Goal: Task Accomplishment & Management: Manage account settings

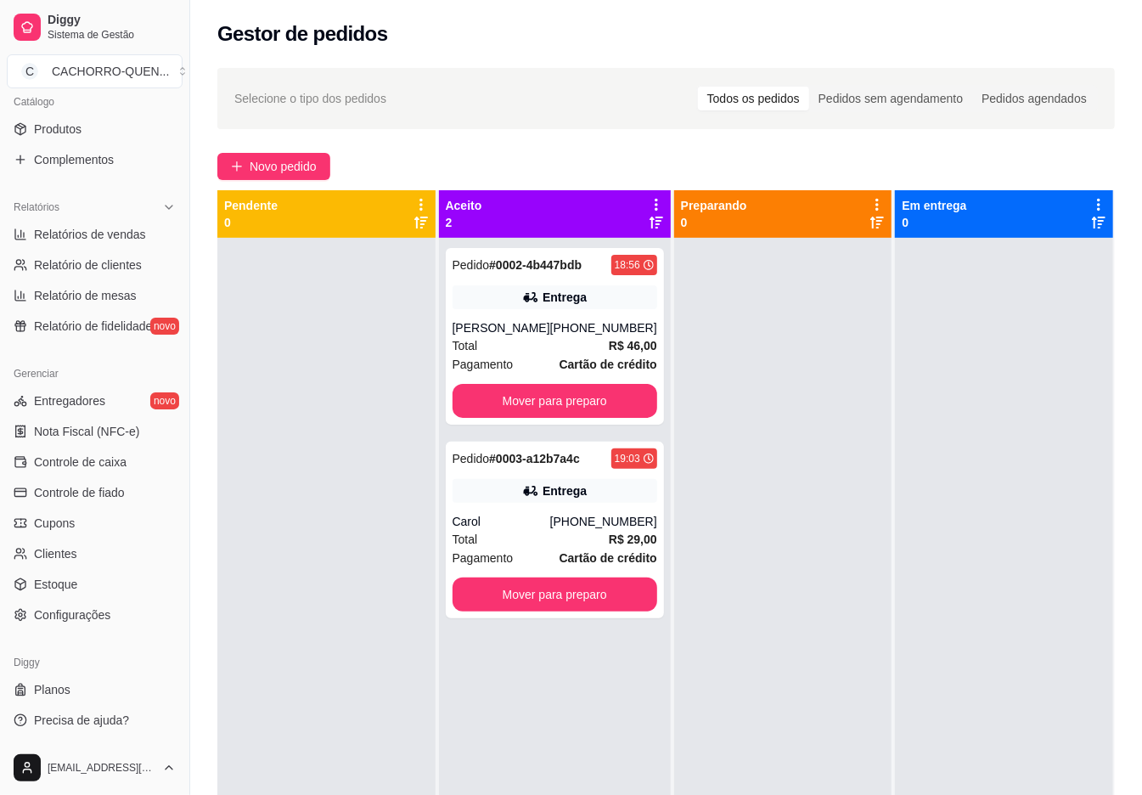
scroll to position [425, 0]
click at [76, 584] on span "Estoque" at bounding box center [55, 585] width 43 height 17
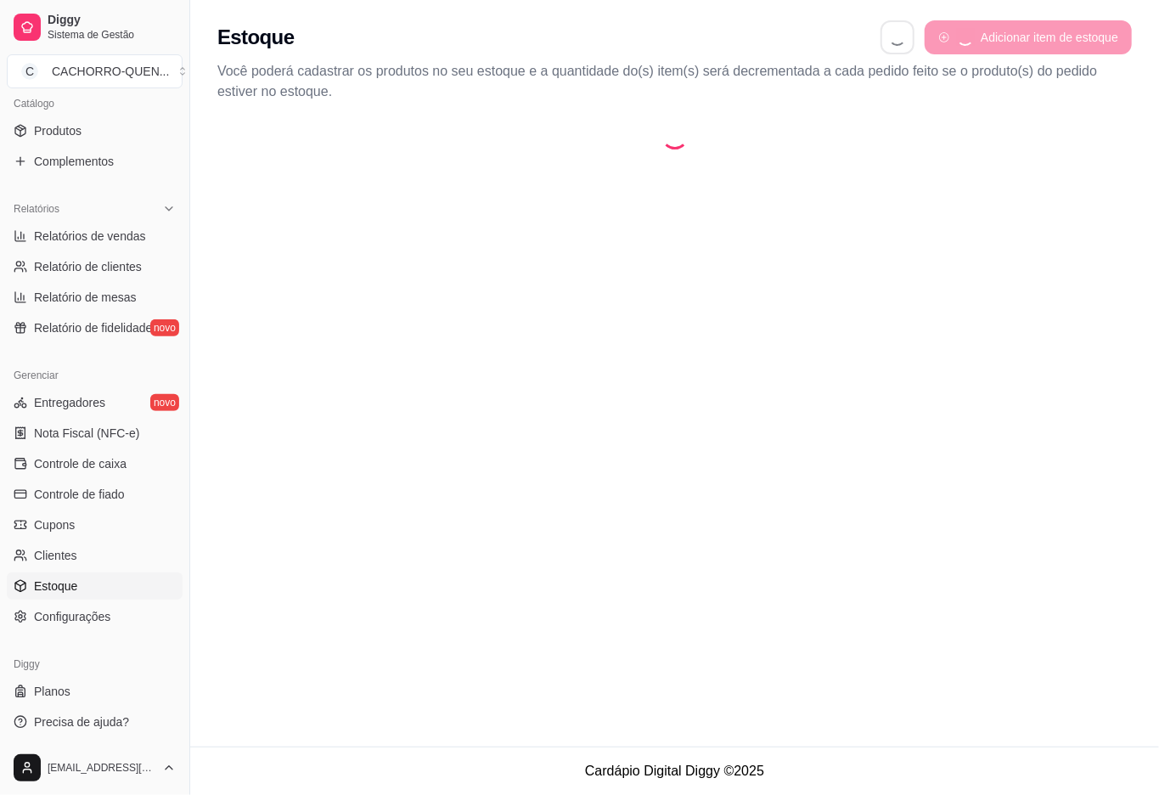
select select "QUANTITY_ORDER"
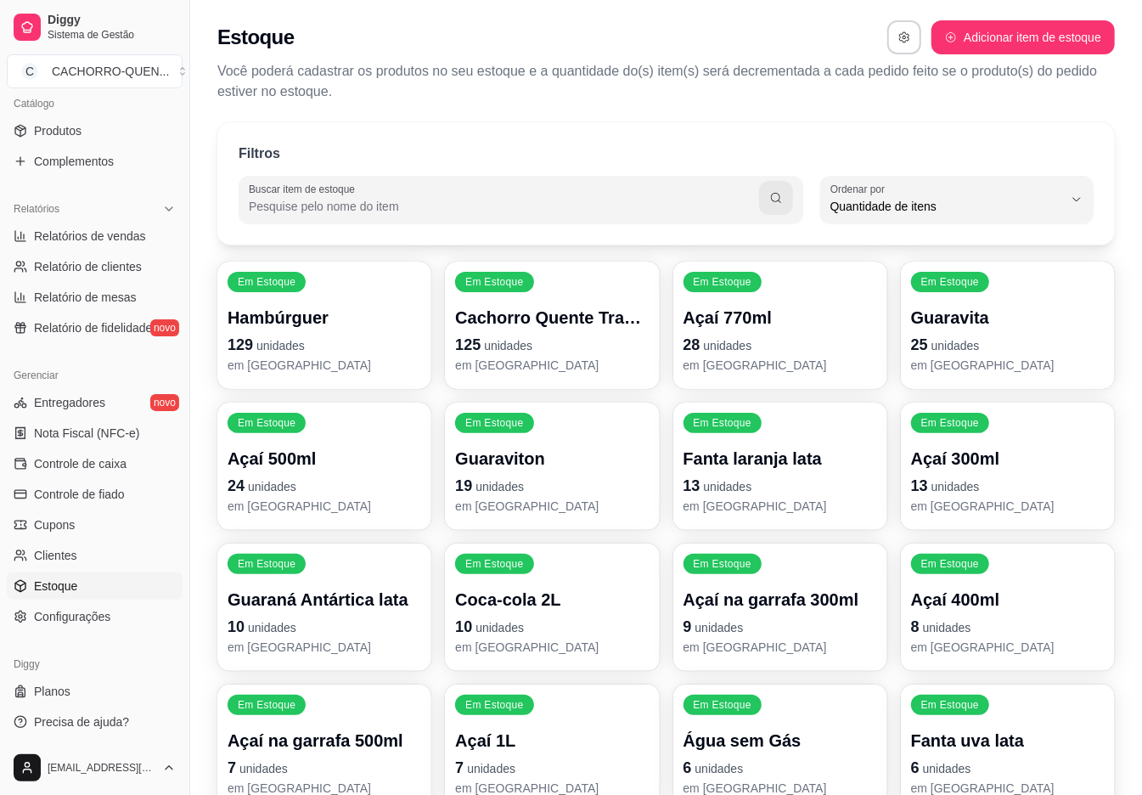
scroll to position [15, 0]
click at [1013, 212] on span "Quantidade de itens" at bounding box center [947, 206] width 233 height 17
click at [985, 255] on span "Ordem alfabética" at bounding box center [949, 247] width 220 height 16
type input "ALPHABETICAL_ORDER"
select select "ALPHABETICAL_ORDER"
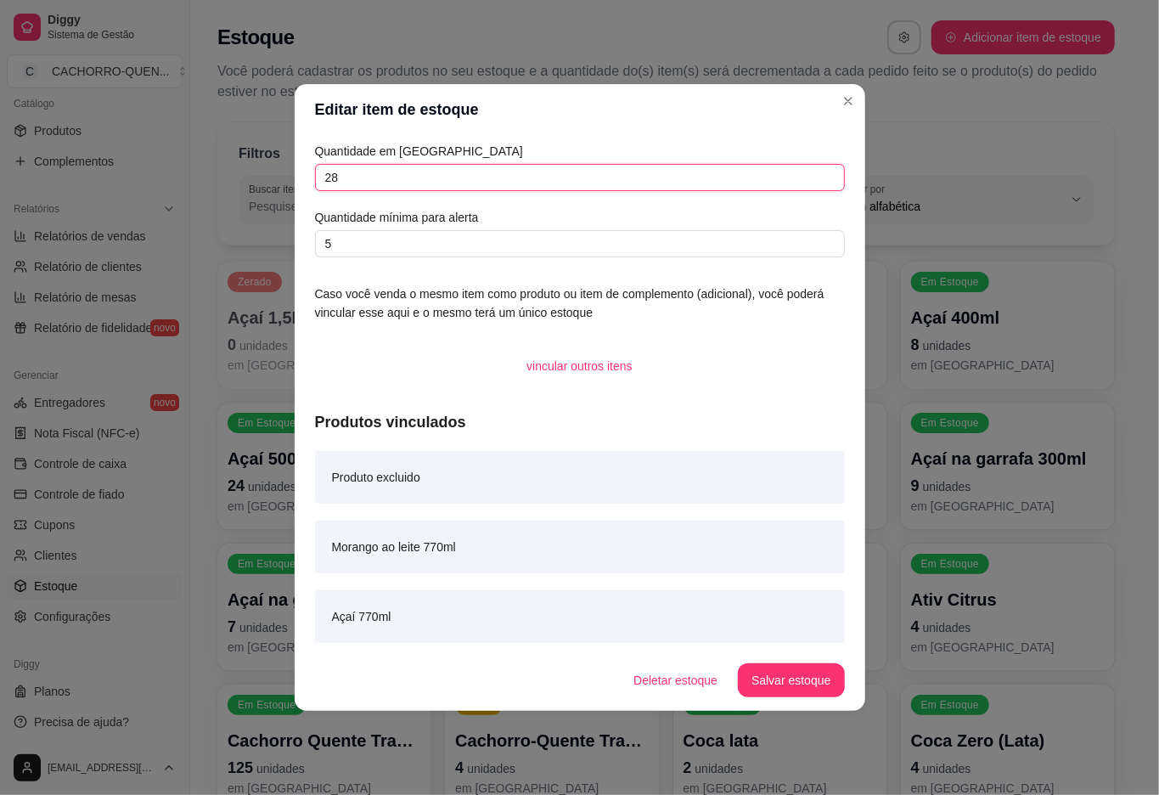
click at [611, 184] on input "28" at bounding box center [580, 177] width 530 height 27
type input "27"
click at [808, 676] on button "Salvar estoque" at bounding box center [792, 680] width 104 height 33
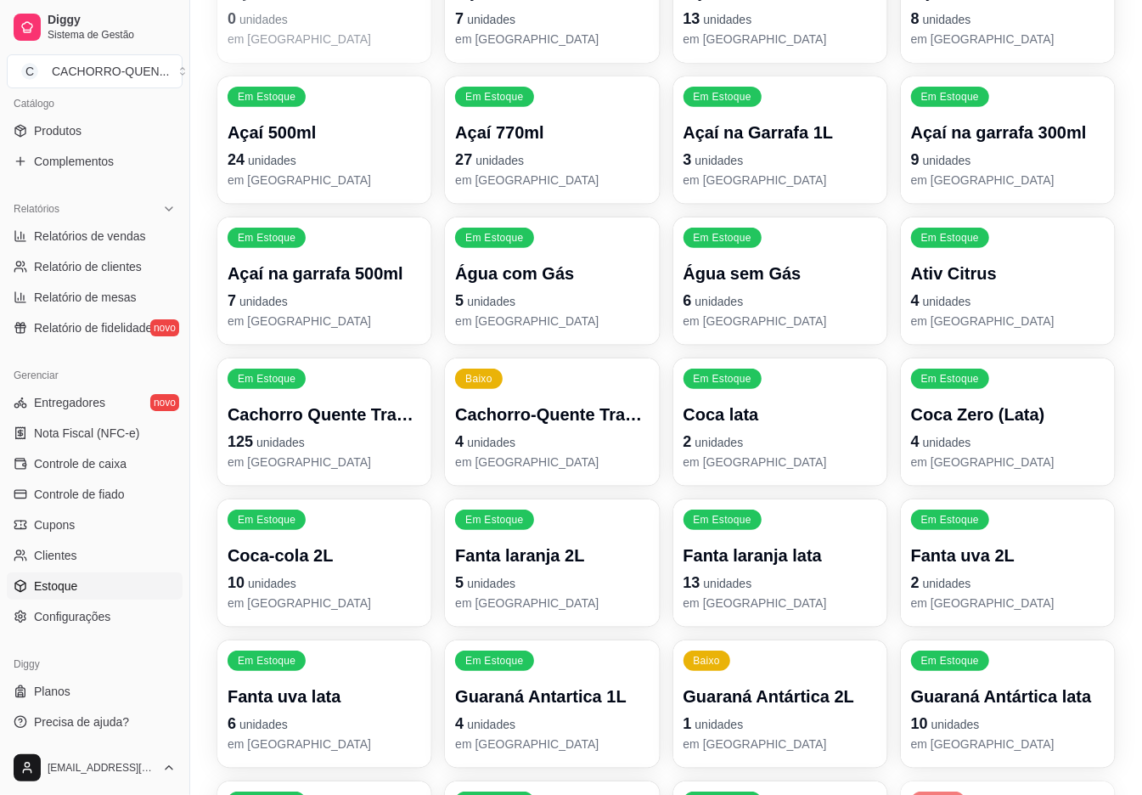
scroll to position [324, 0]
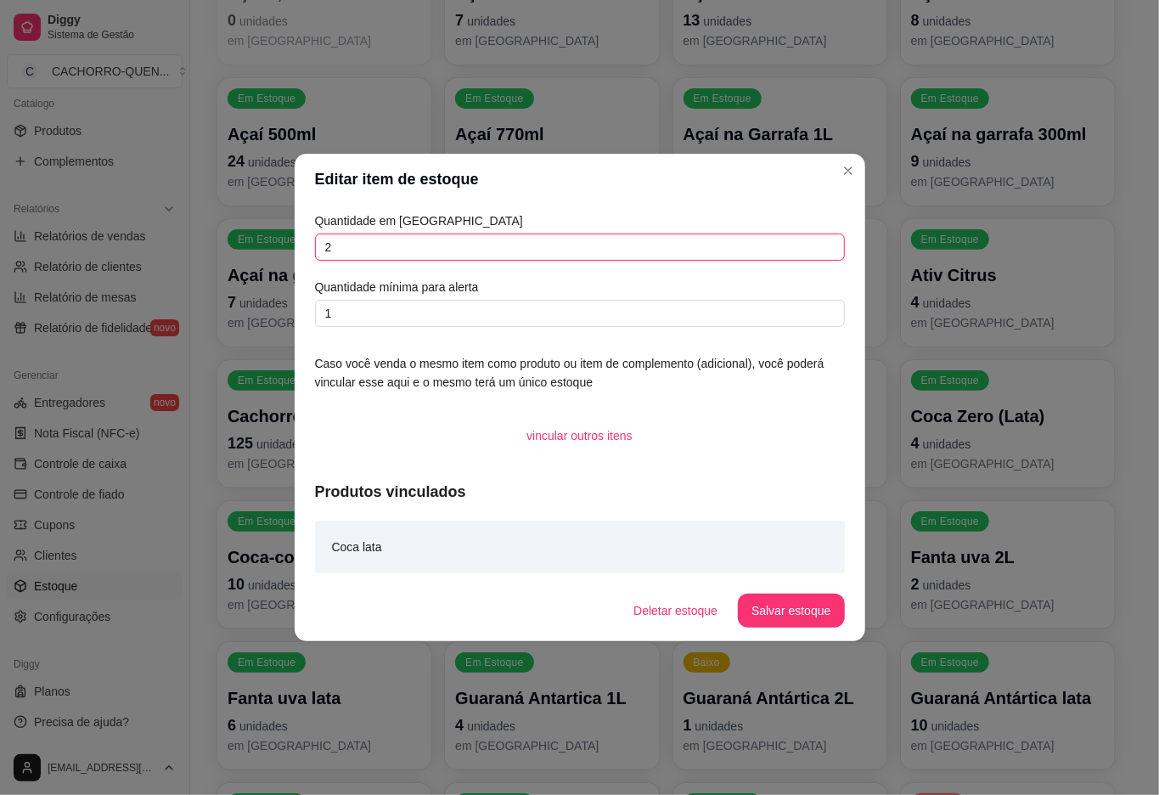
click at [538, 248] on input "2" at bounding box center [580, 247] width 530 height 27
type input "14"
click at [790, 618] on button "Salvar estoque" at bounding box center [792, 610] width 104 height 33
click at [1139, 498] on div "Filtros Buscar item de estoque ALPHABETICAL_ORDER Ordenar por Ordem alfabética …" at bounding box center [666, 359] width 952 height 1143
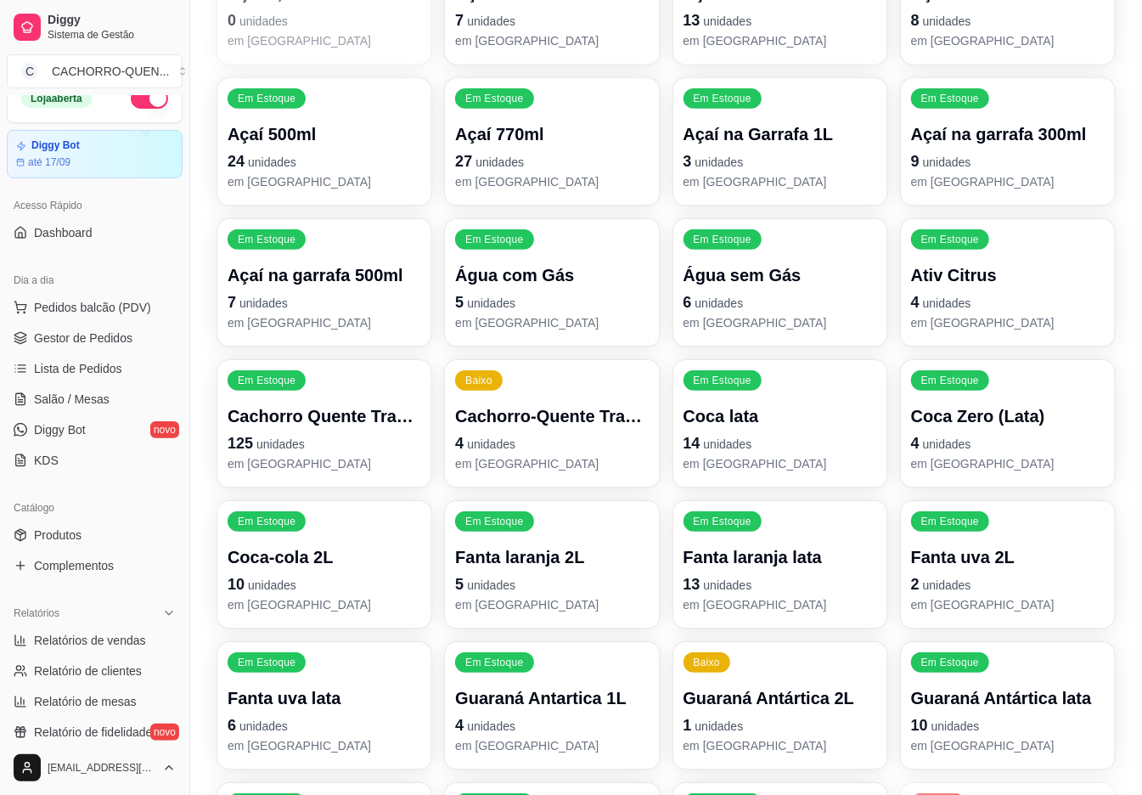
scroll to position [0, 0]
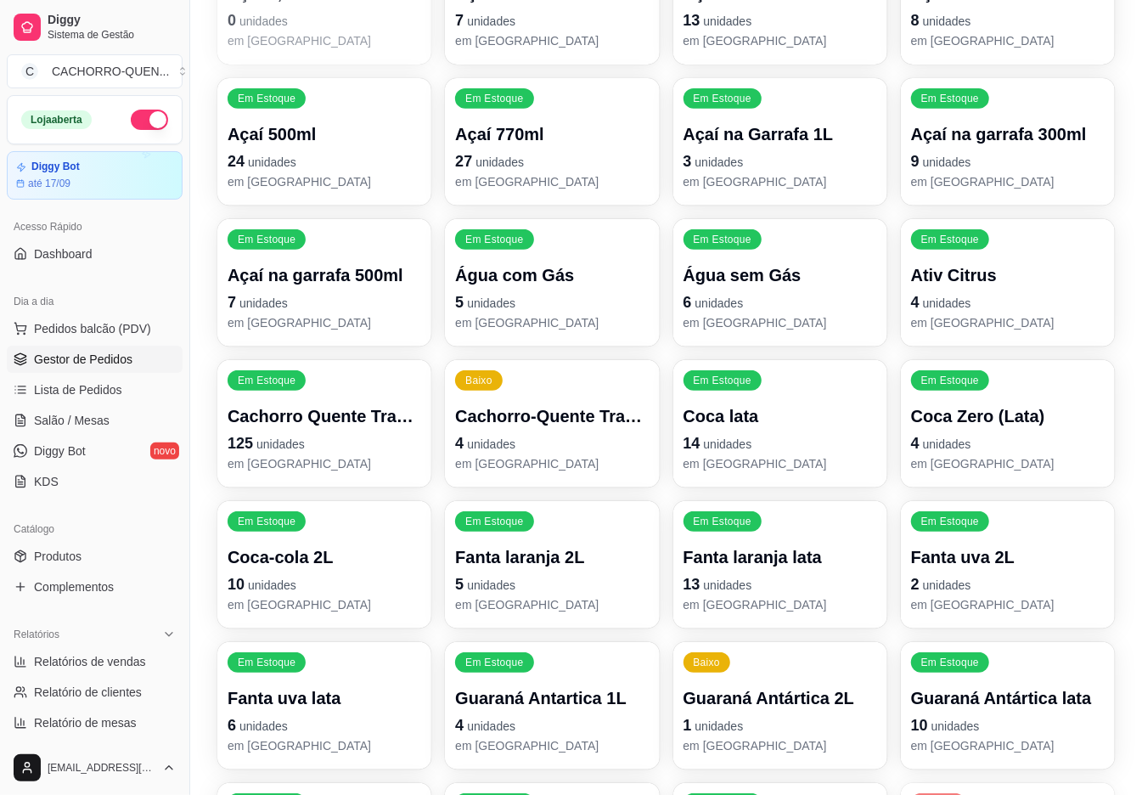
click at [54, 361] on span "Gestor de Pedidos" at bounding box center [83, 359] width 99 height 17
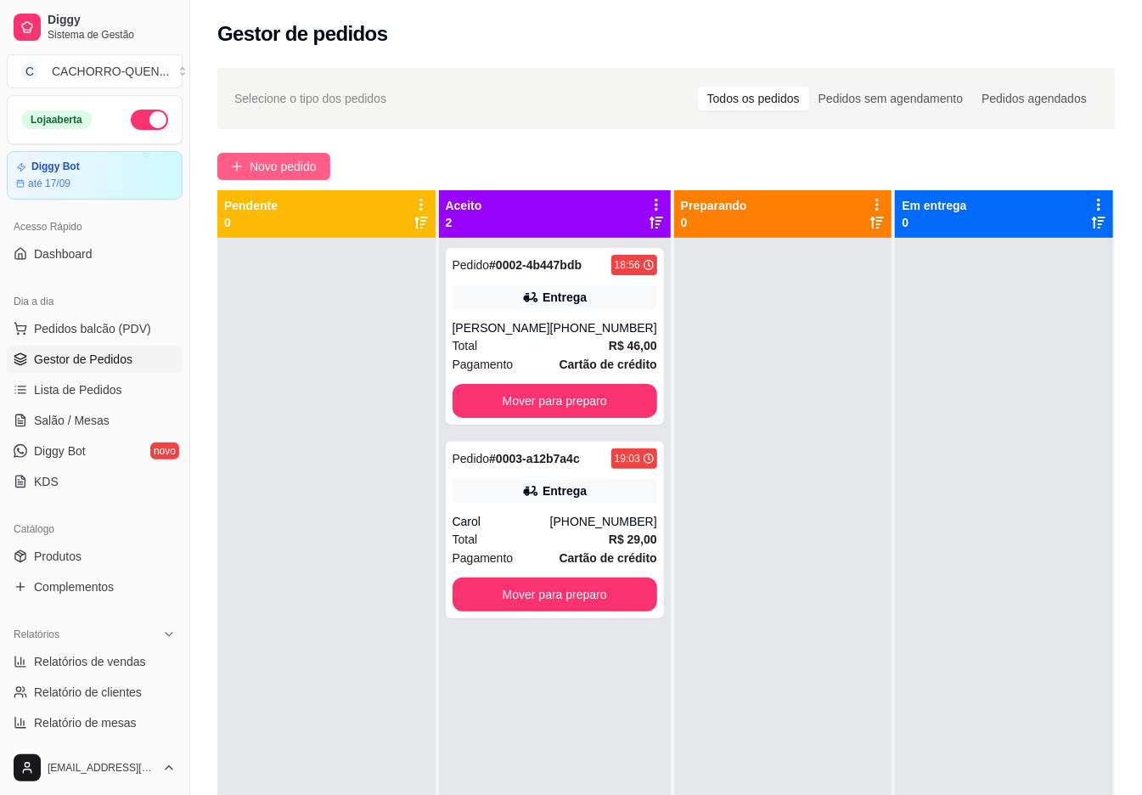
click at [296, 172] on span "Novo pedido" at bounding box center [283, 166] width 67 height 19
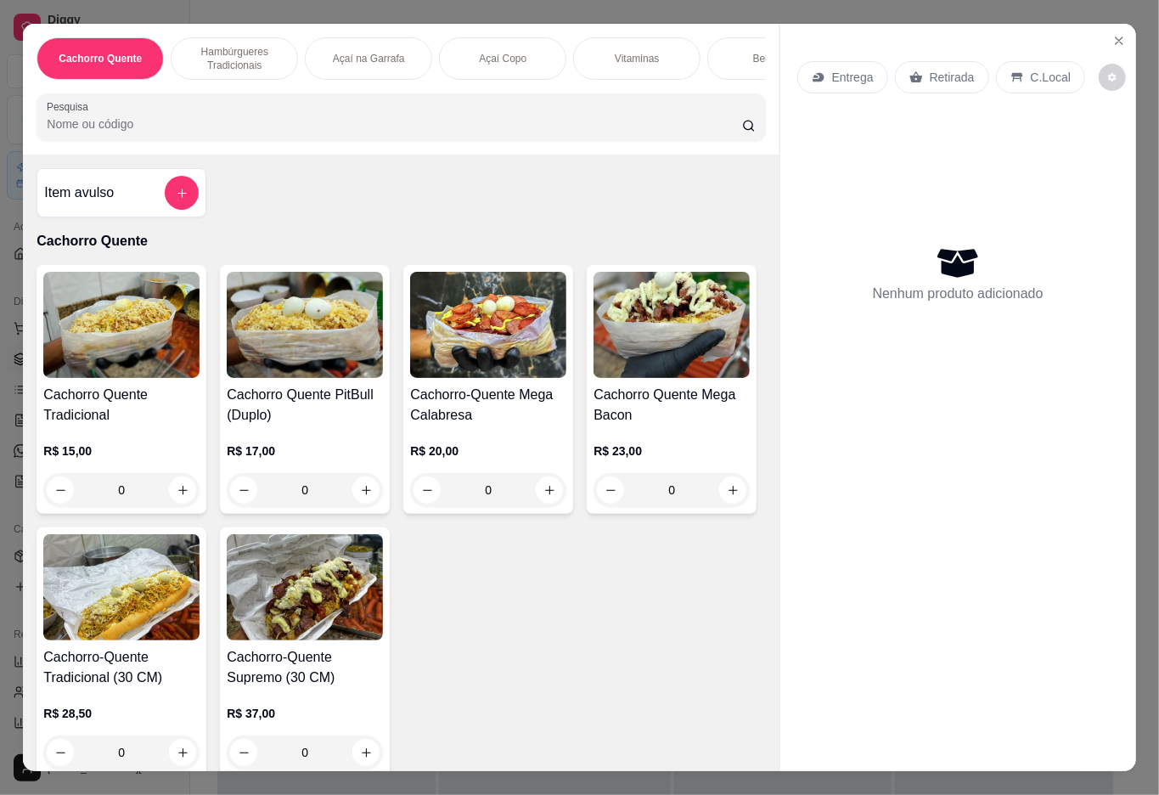
click at [377, 52] on p "Açaí na Garrafa" at bounding box center [369, 59] width 72 height 14
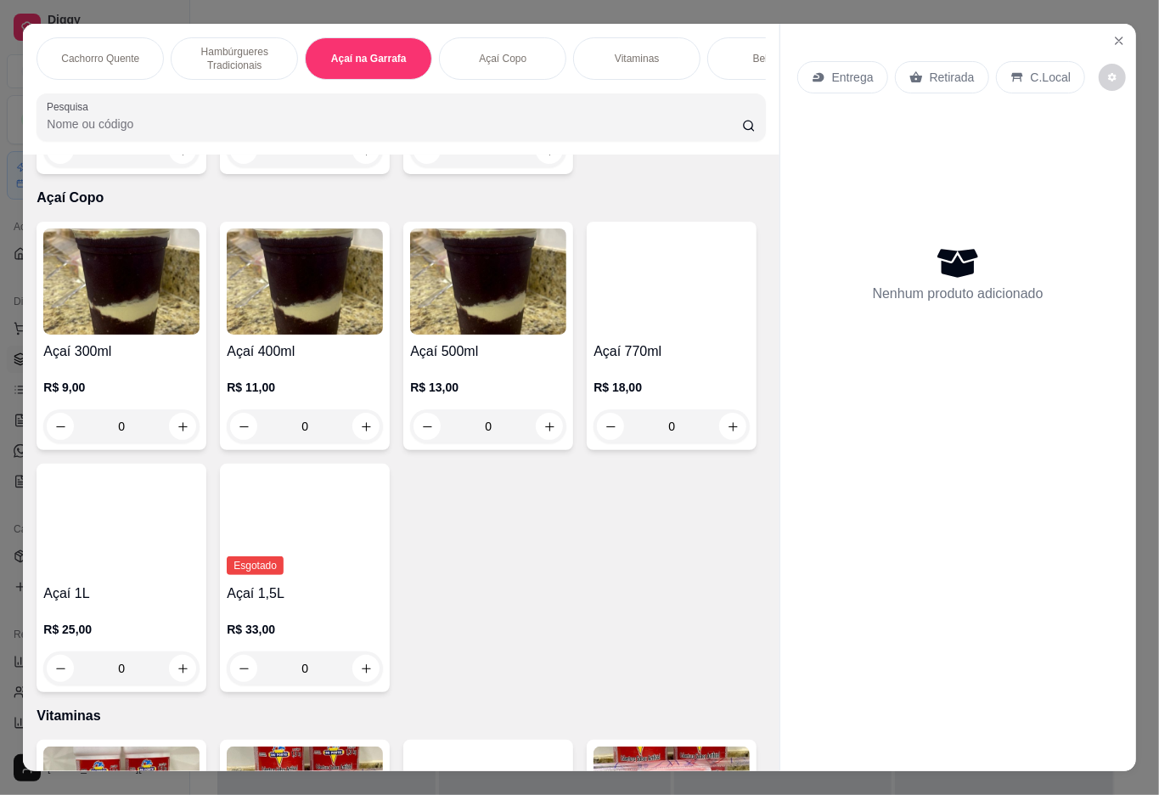
scroll to position [38, 0]
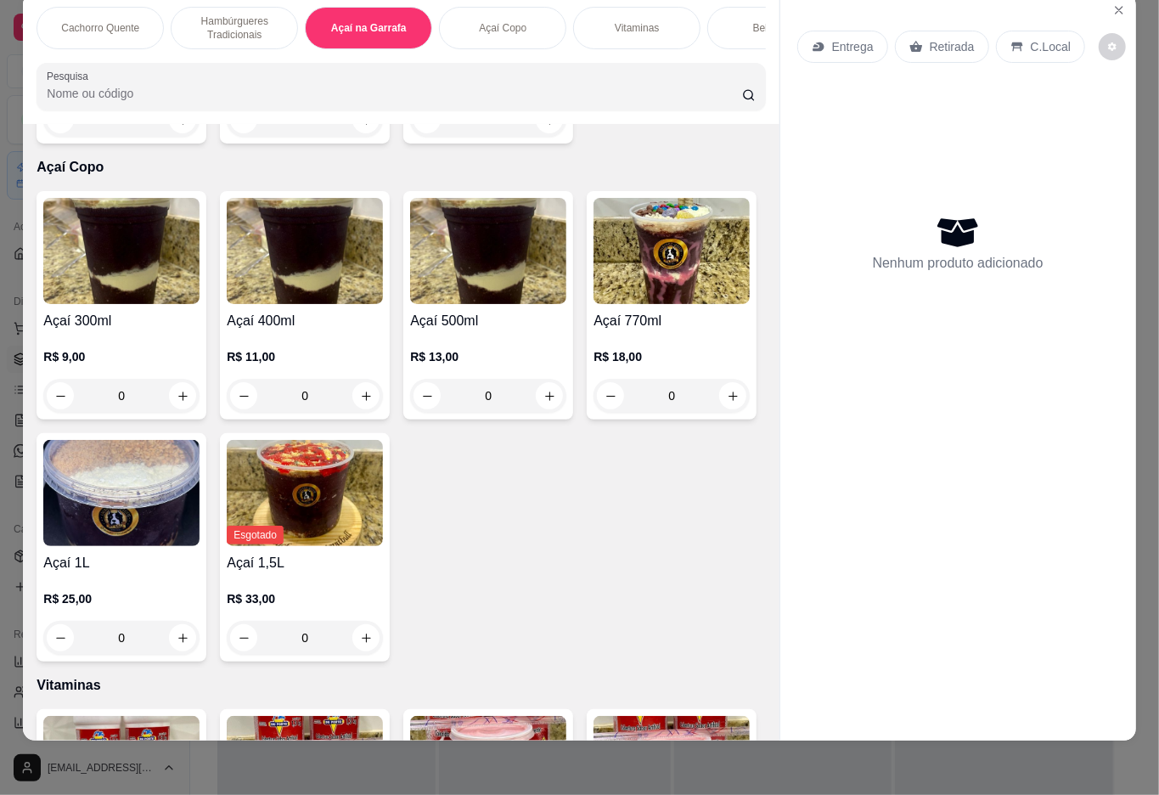
click at [252, 55] on h4 "Açaí na garrafa 500ml" at bounding box center [305, 45] width 156 height 20
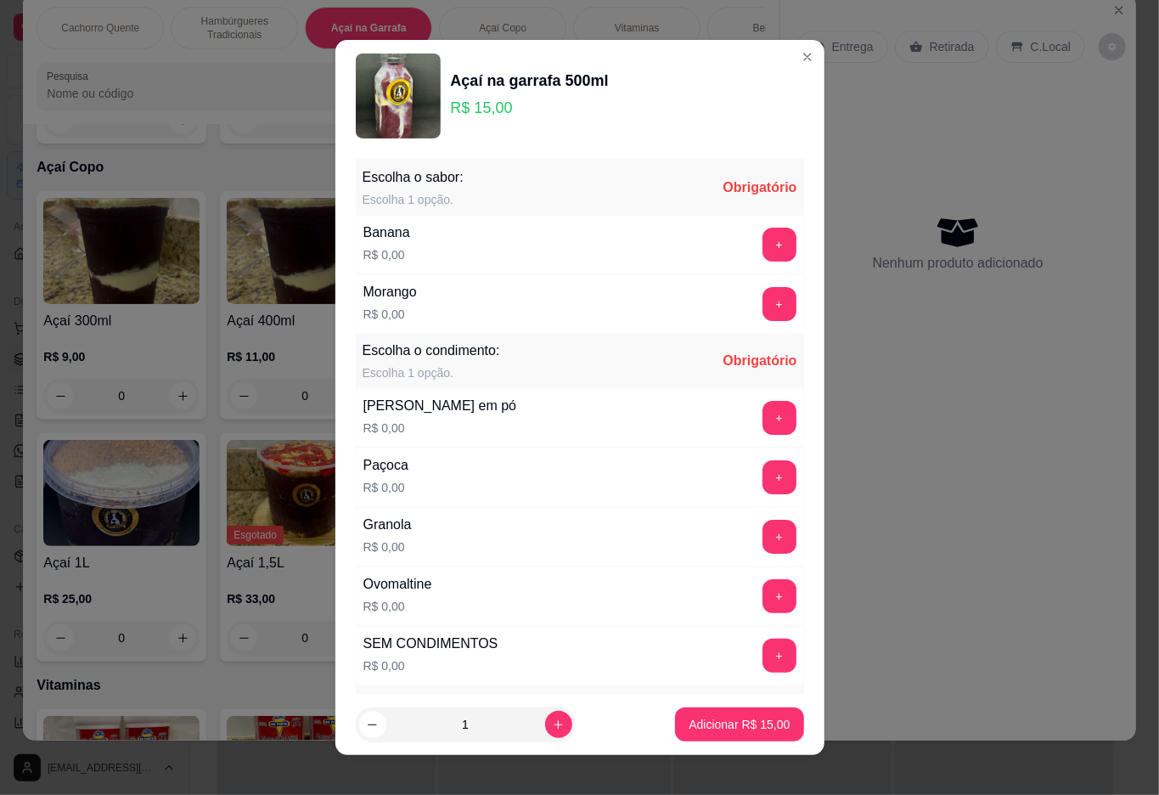
click at [763, 250] on button "+" at bounding box center [780, 245] width 34 height 34
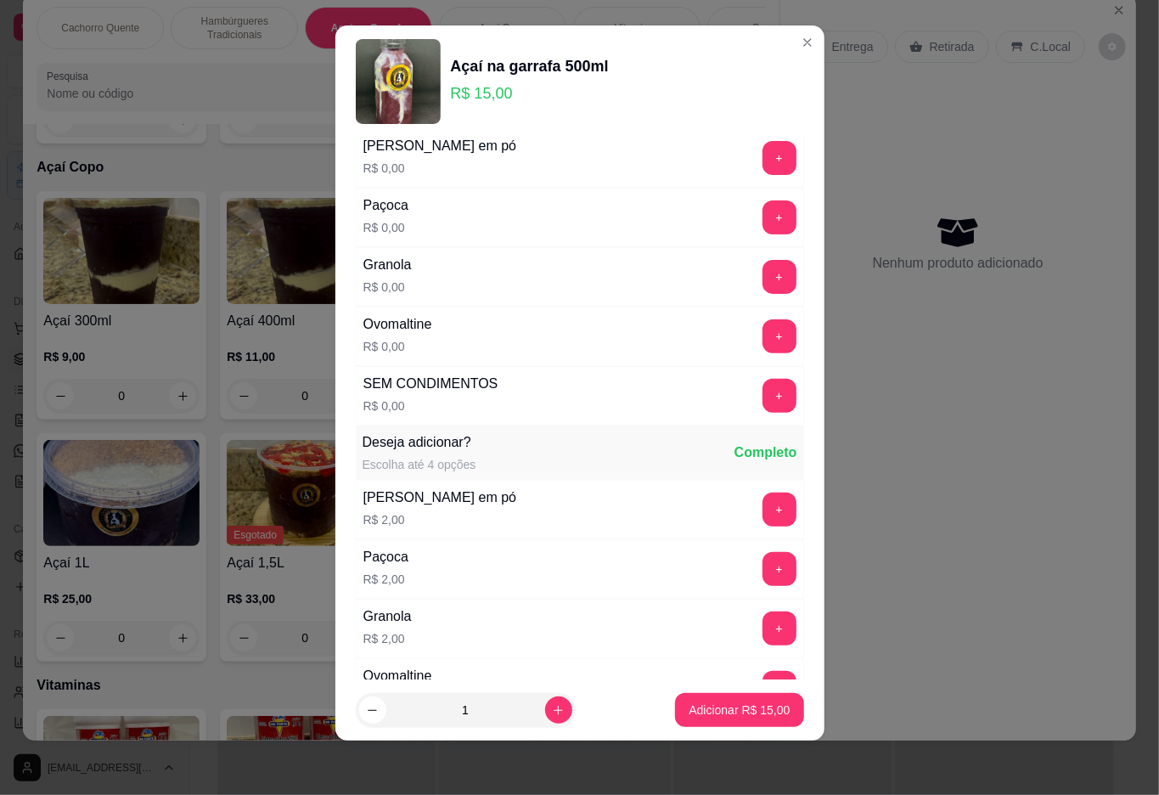
scroll to position [197, 0]
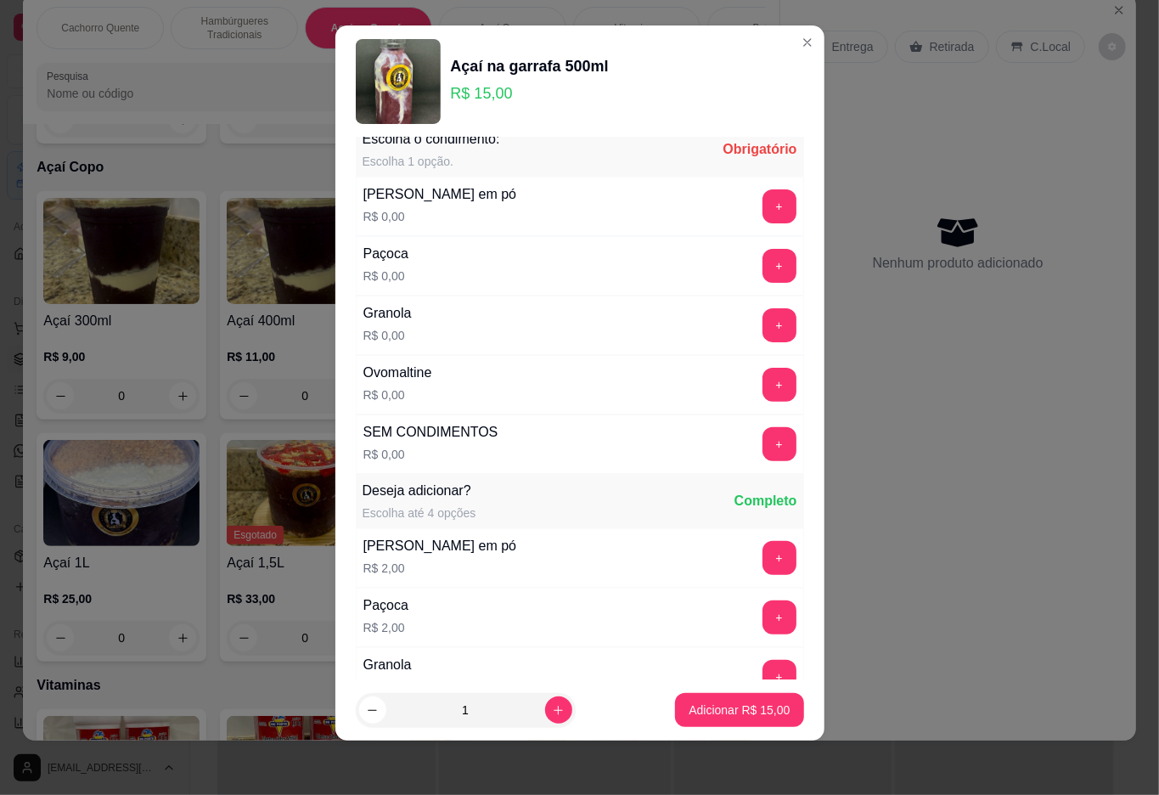
click at [763, 448] on button "+" at bounding box center [780, 444] width 34 height 34
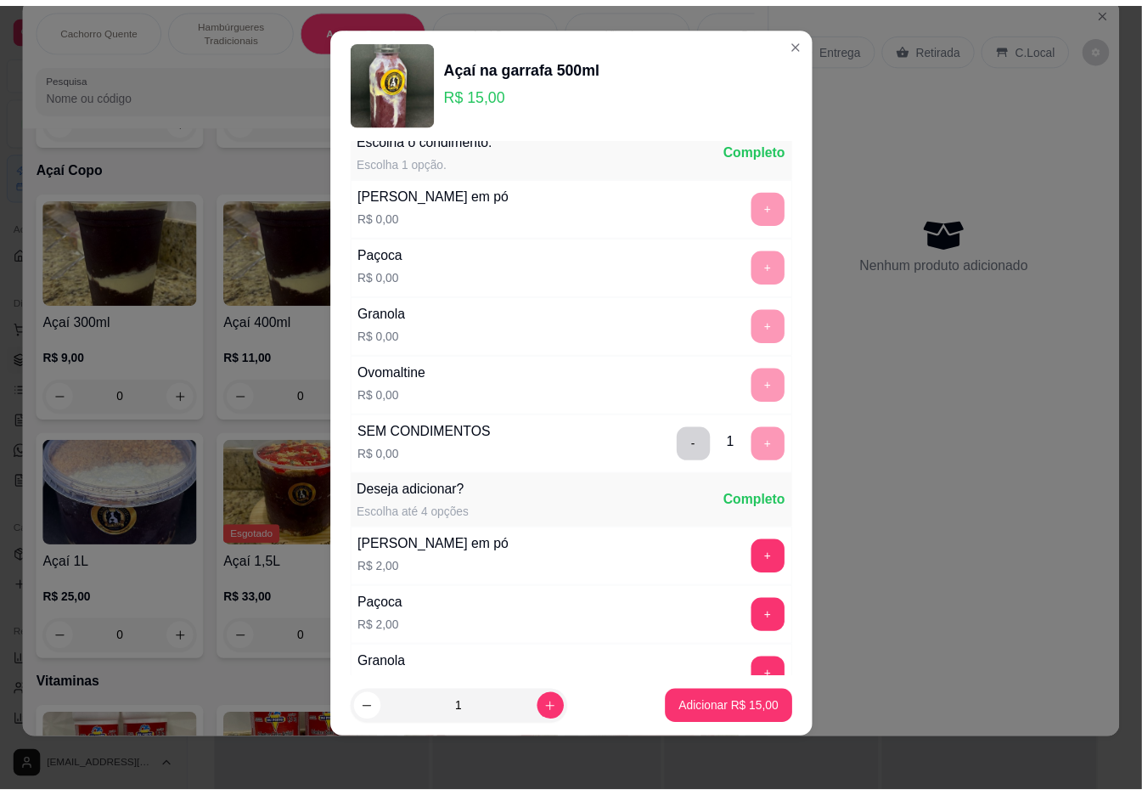
scroll to position [538, 0]
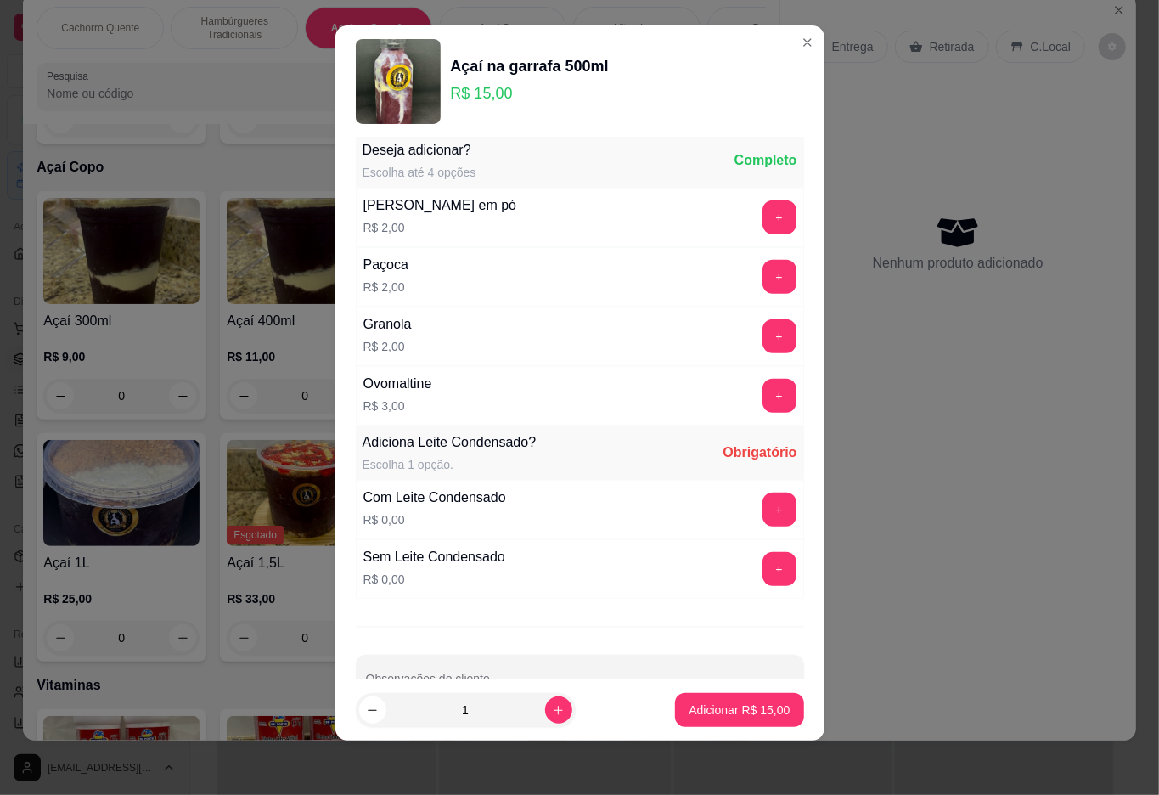
click at [763, 516] on button "+" at bounding box center [780, 510] width 34 height 34
click at [738, 712] on p "Adicionar R$ 15,00" at bounding box center [739, 709] width 101 height 17
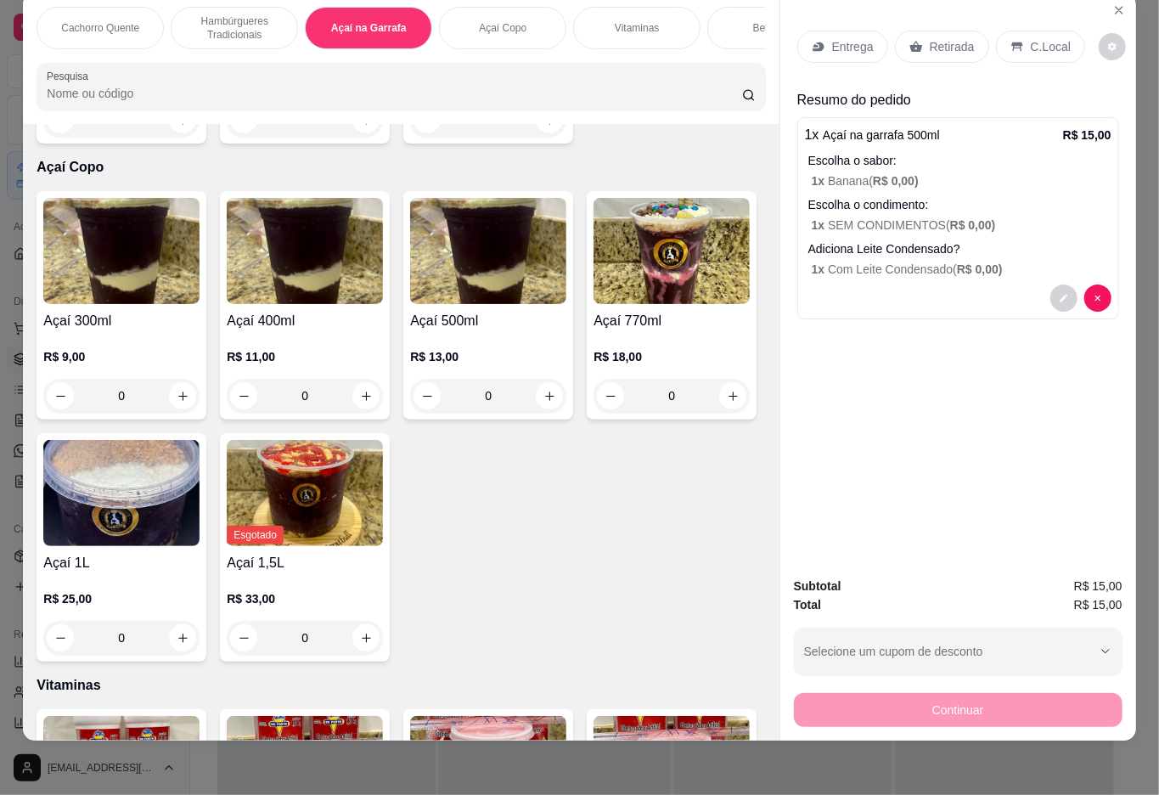
click at [930, 38] on p "Retirada" at bounding box center [952, 46] width 45 height 17
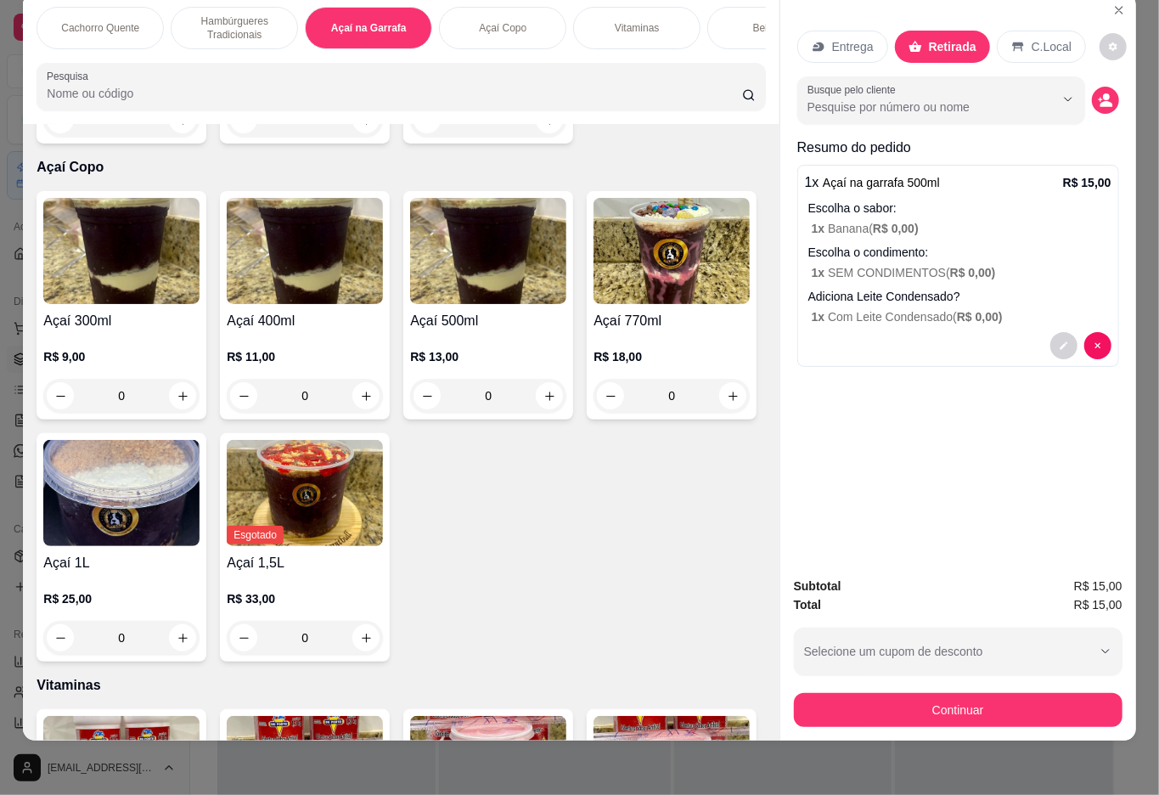
click at [972, 705] on button "Continuar" at bounding box center [958, 710] width 329 height 34
click at [942, 694] on button "Continuar" at bounding box center [957, 710] width 318 height 33
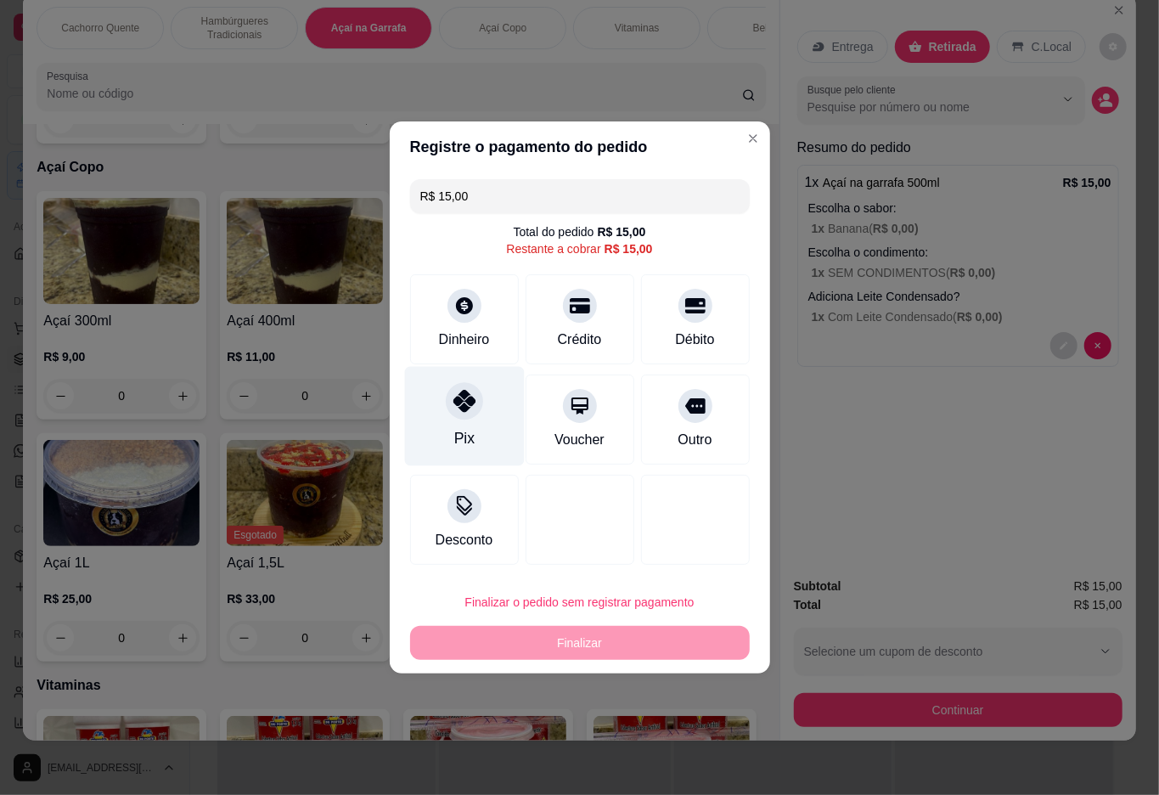
click at [483, 401] on div "Pix" at bounding box center [464, 416] width 120 height 99
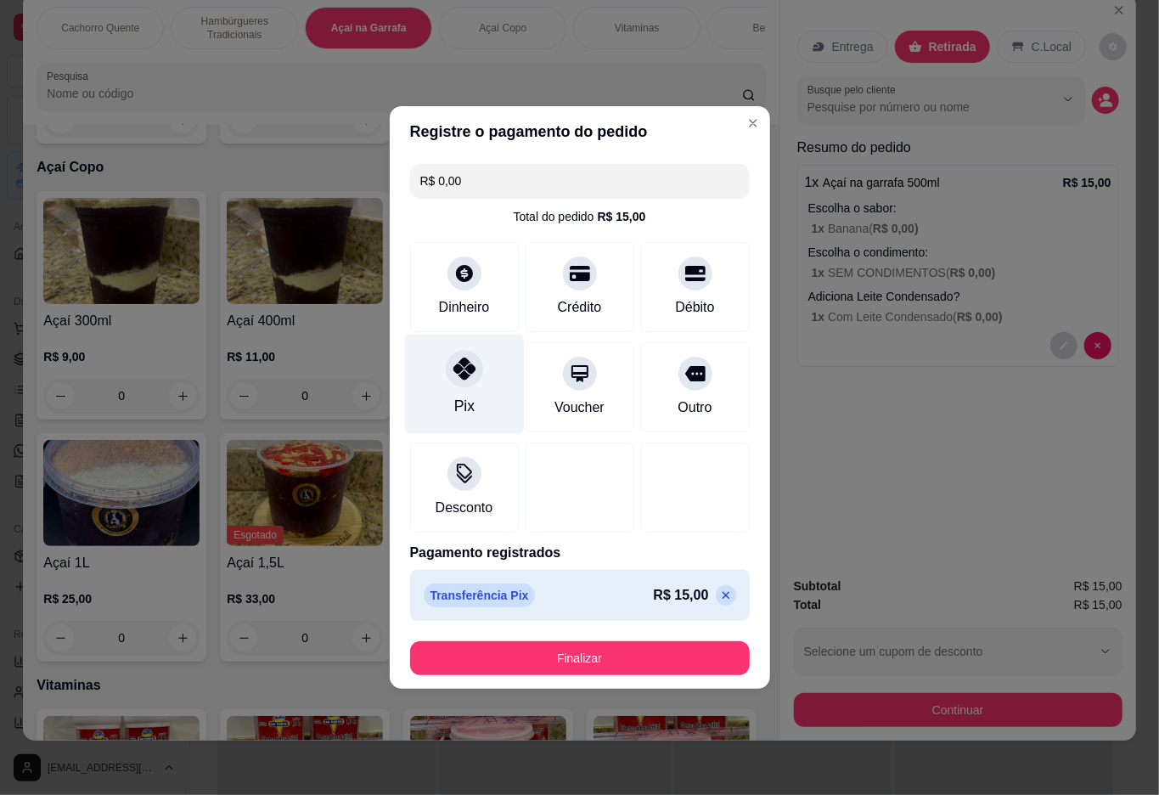
click at [511, 667] on button "Finalizar" at bounding box center [580, 658] width 340 height 34
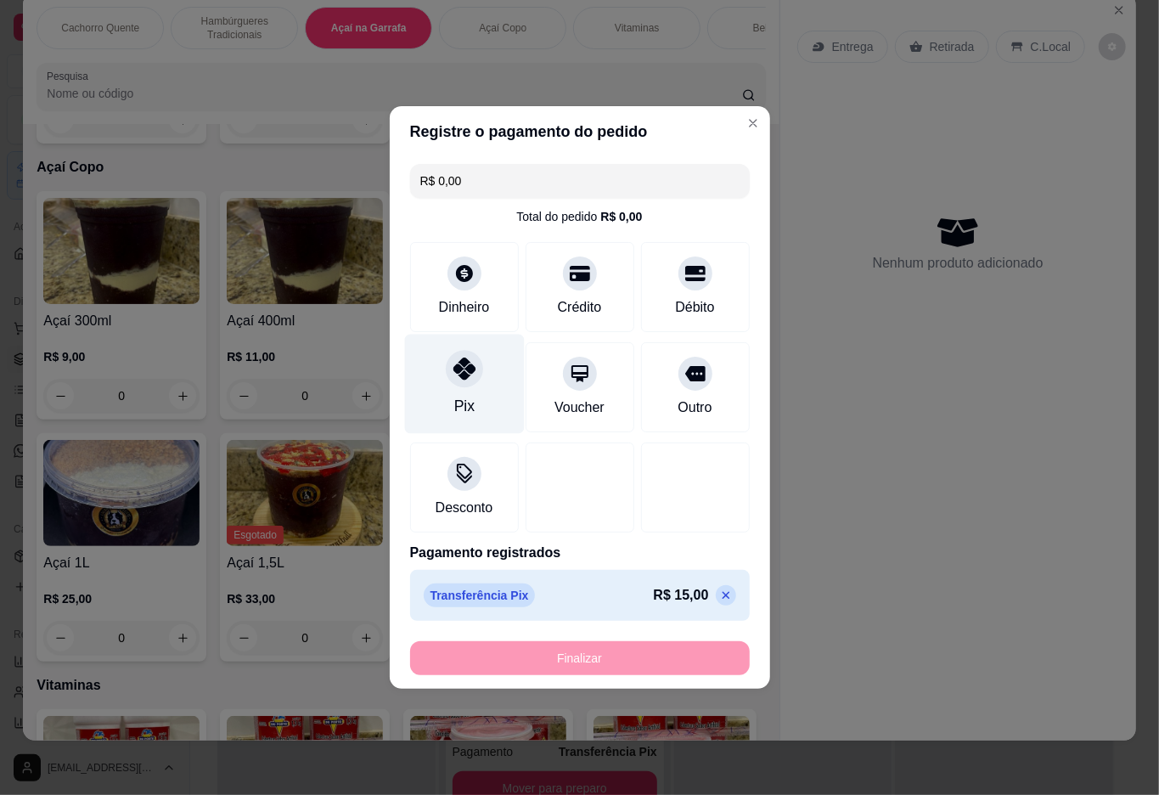
type input "-R$ 15,00"
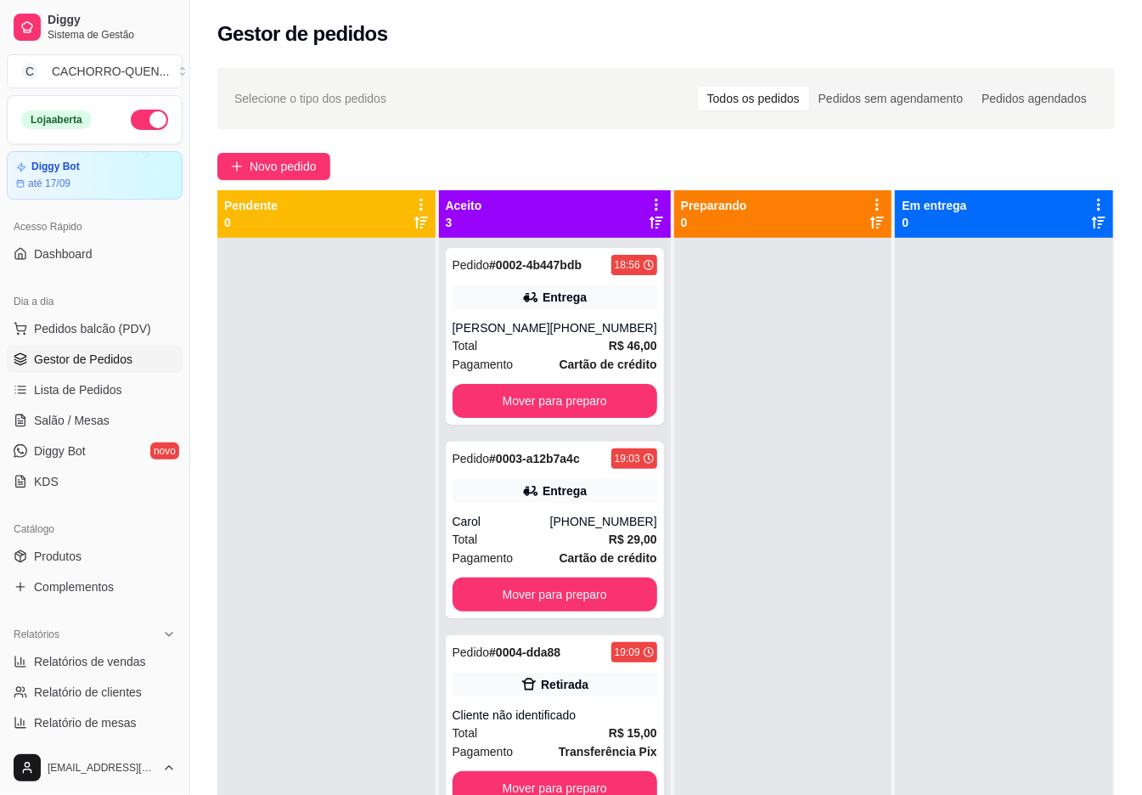
scroll to position [48, 0]
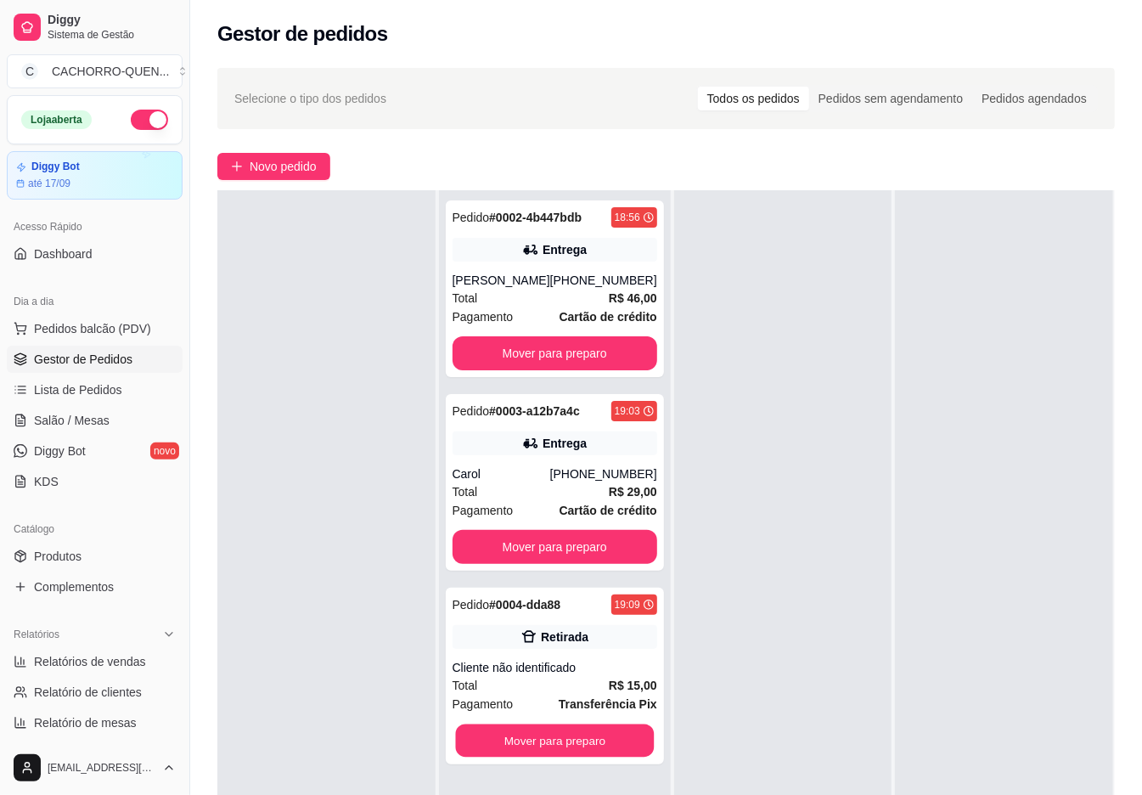
click at [569, 741] on button "Mover para preparo" at bounding box center [554, 740] width 199 height 33
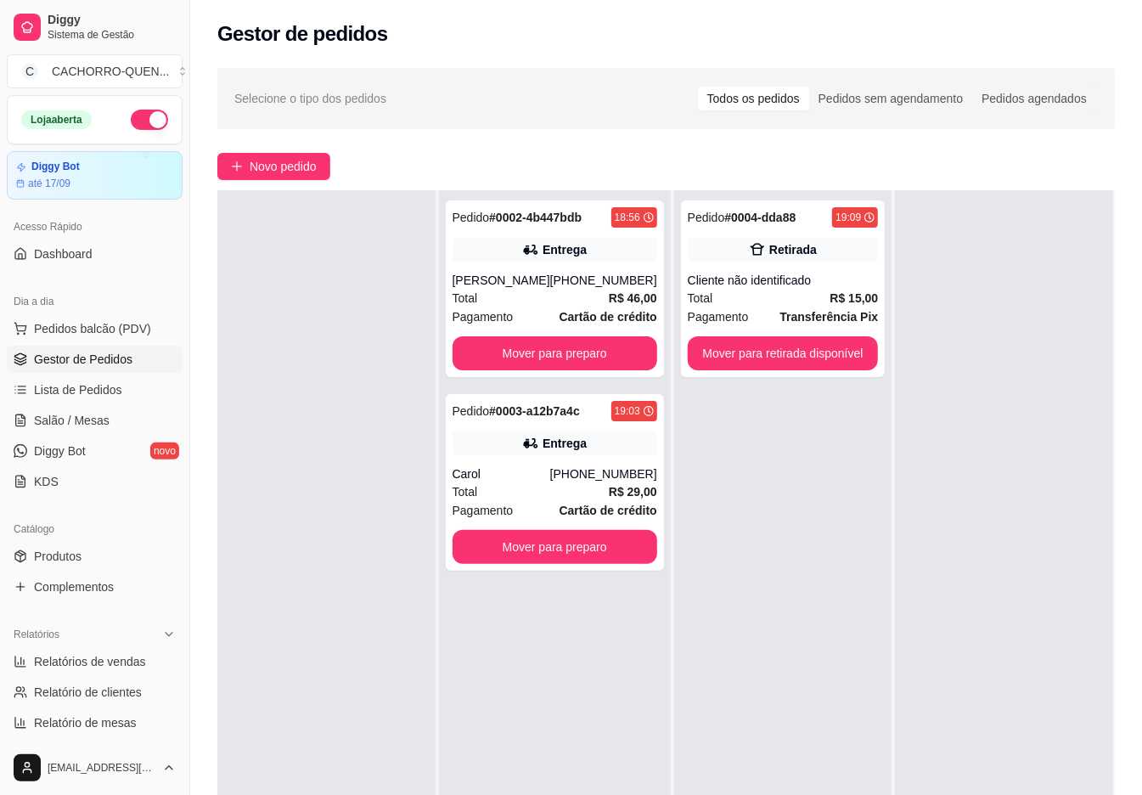
click at [772, 353] on button "Mover para retirada disponível" at bounding box center [783, 353] width 191 height 34
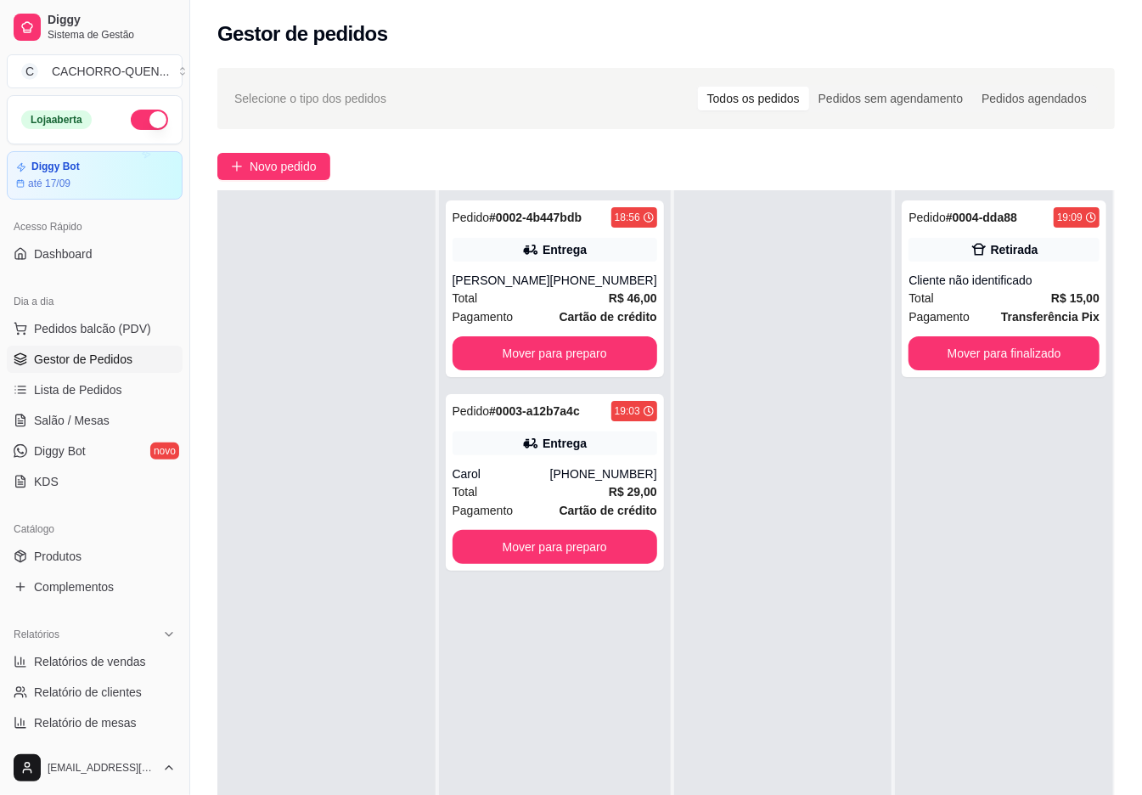
click at [965, 347] on button "Mover para finalizado" at bounding box center [1004, 353] width 191 height 34
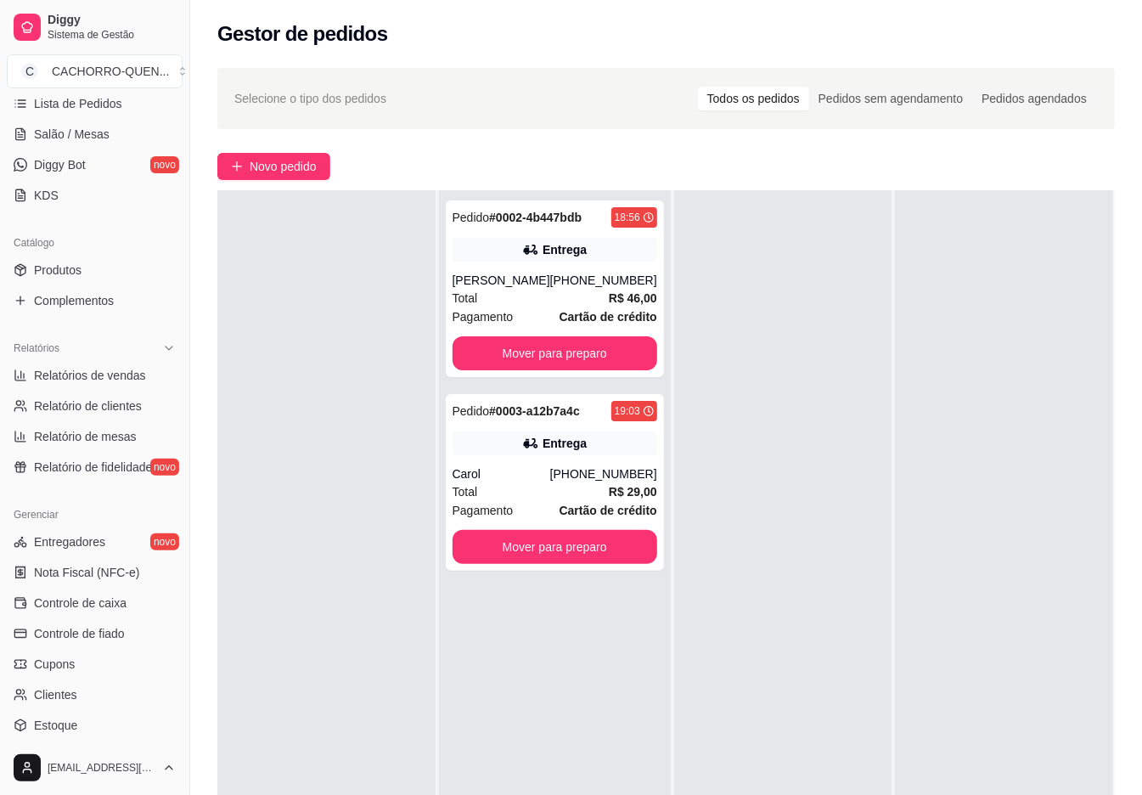
scroll to position [290, 0]
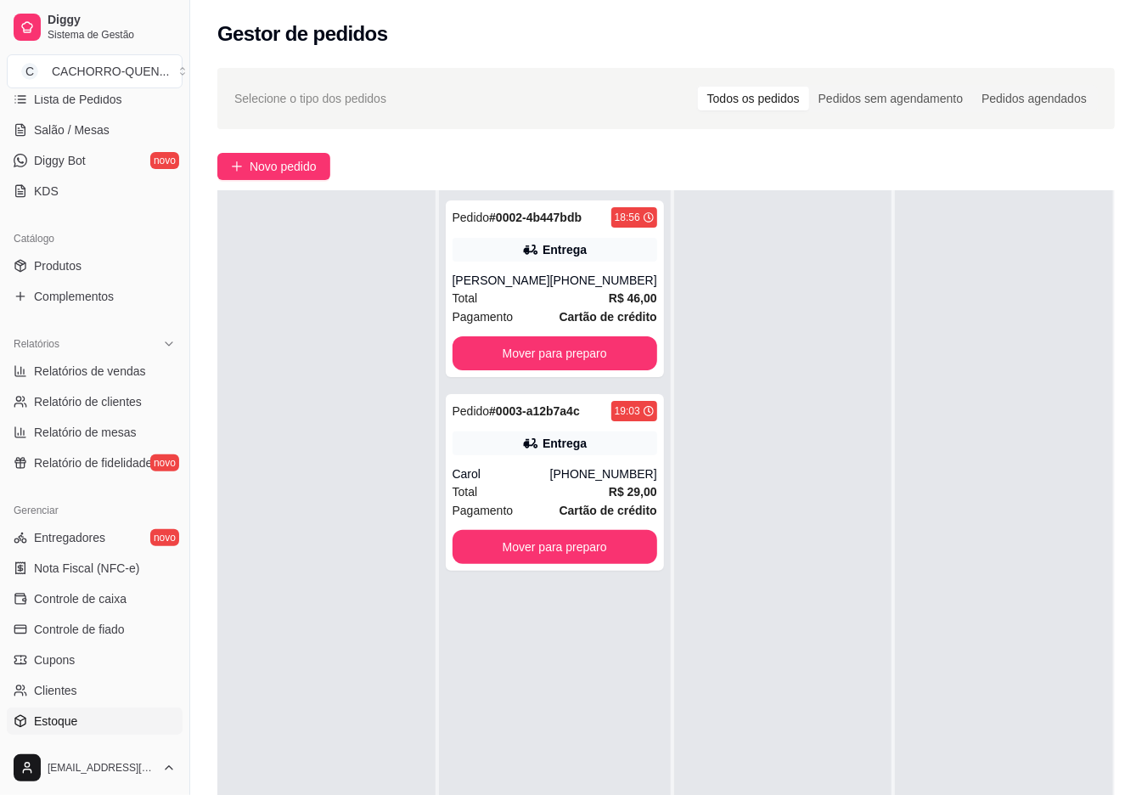
click at [76, 721] on span "Estoque" at bounding box center [55, 720] width 43 height 17
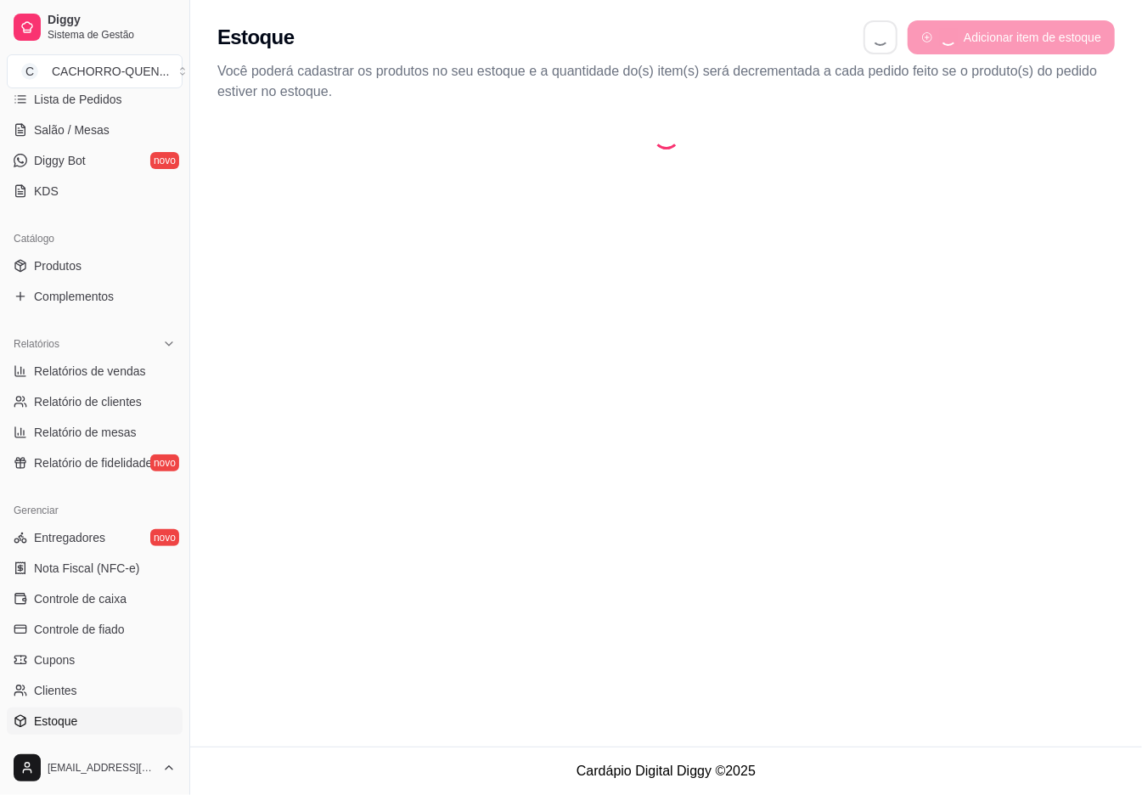
select select "QUANTITY_ORDER"
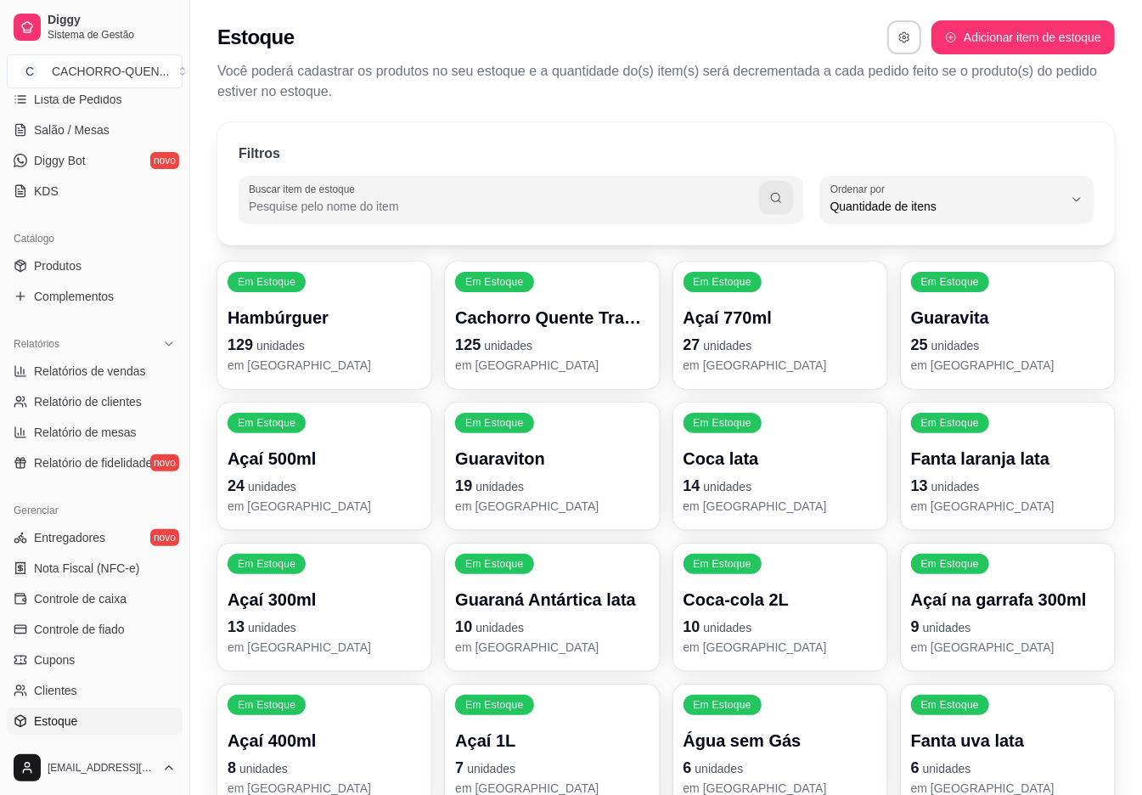
scroll to position [15, 0]
click at [1017, 212] on span "Quantidade de itens" at bounding box center [947, 206] width 233 height 17
click at [966, 243] on span "Ordem alfabética" at bounding box center [949, 247] width 220 height 16
type input "ALPHABETICAL_ORDER"
select select "ALPHABETICAL_ORDER"
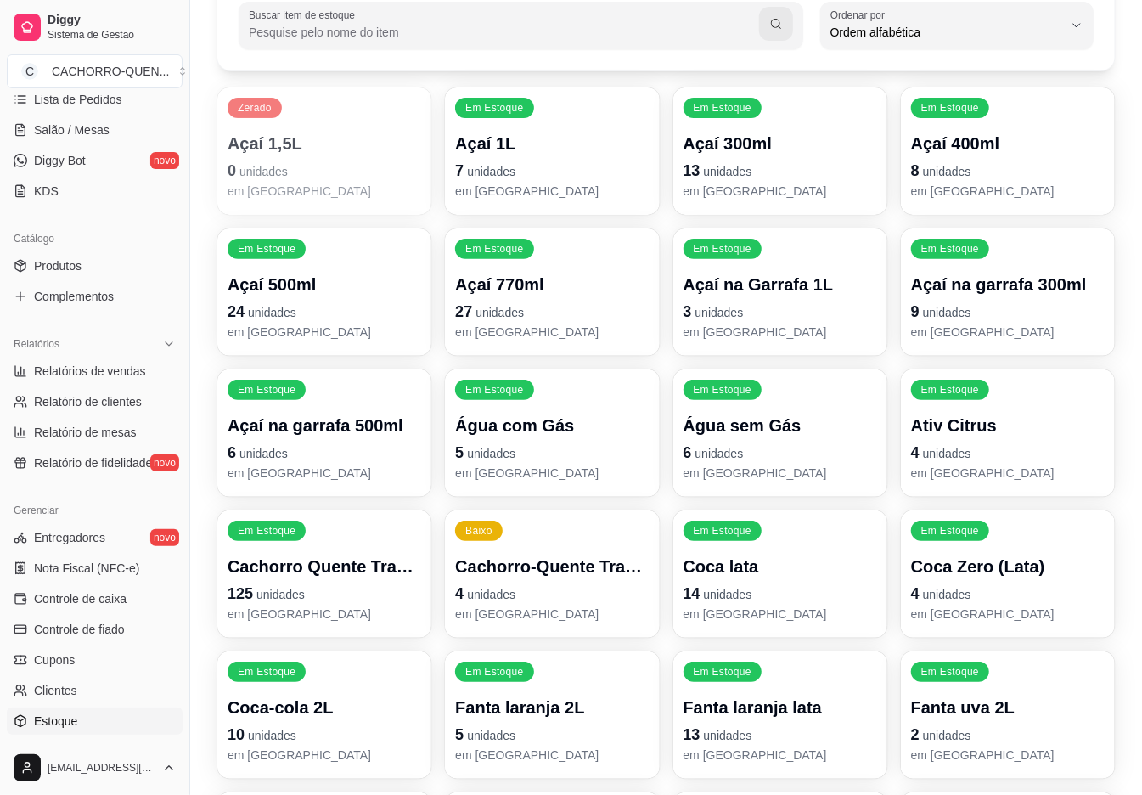
scroll to position [164, 0]
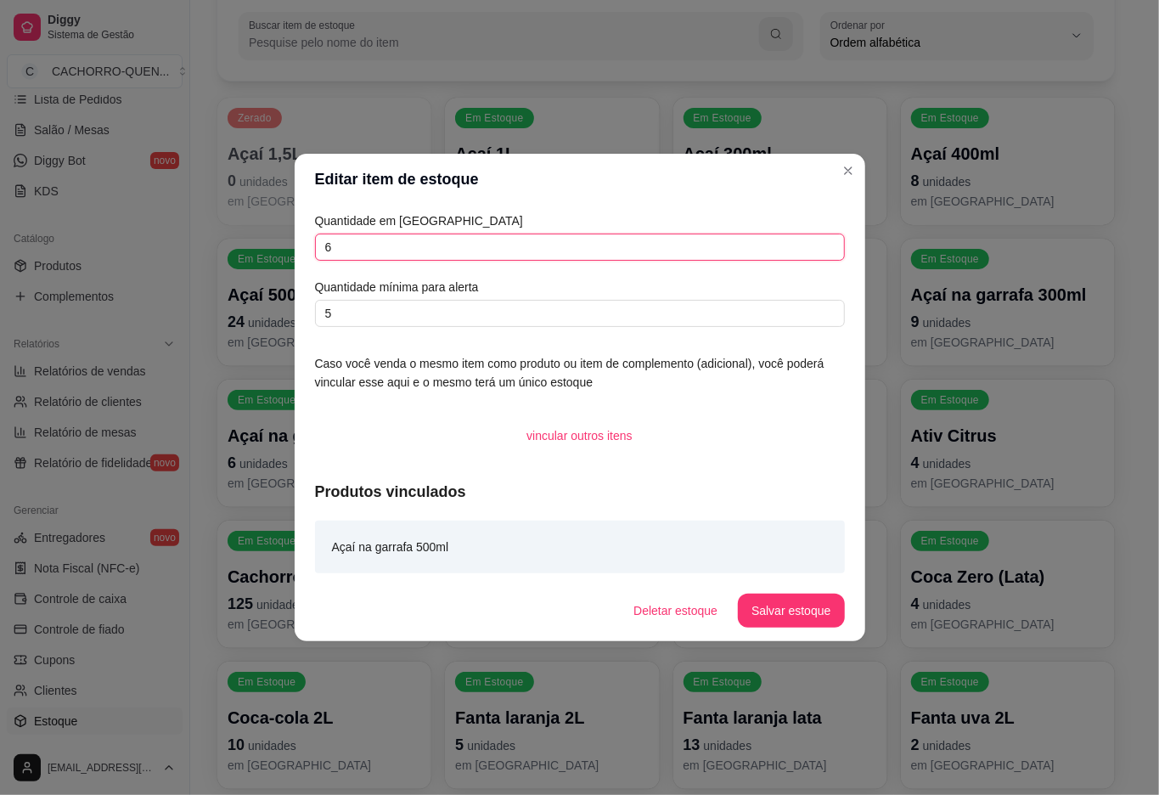
click at [656, 248] on input "6" at bounding box center [580, 247] width 530 height 27
type input "20"
click at [768, 611] on button "Salvar estoque" at bounding box center [791, 611] width 106 height 34
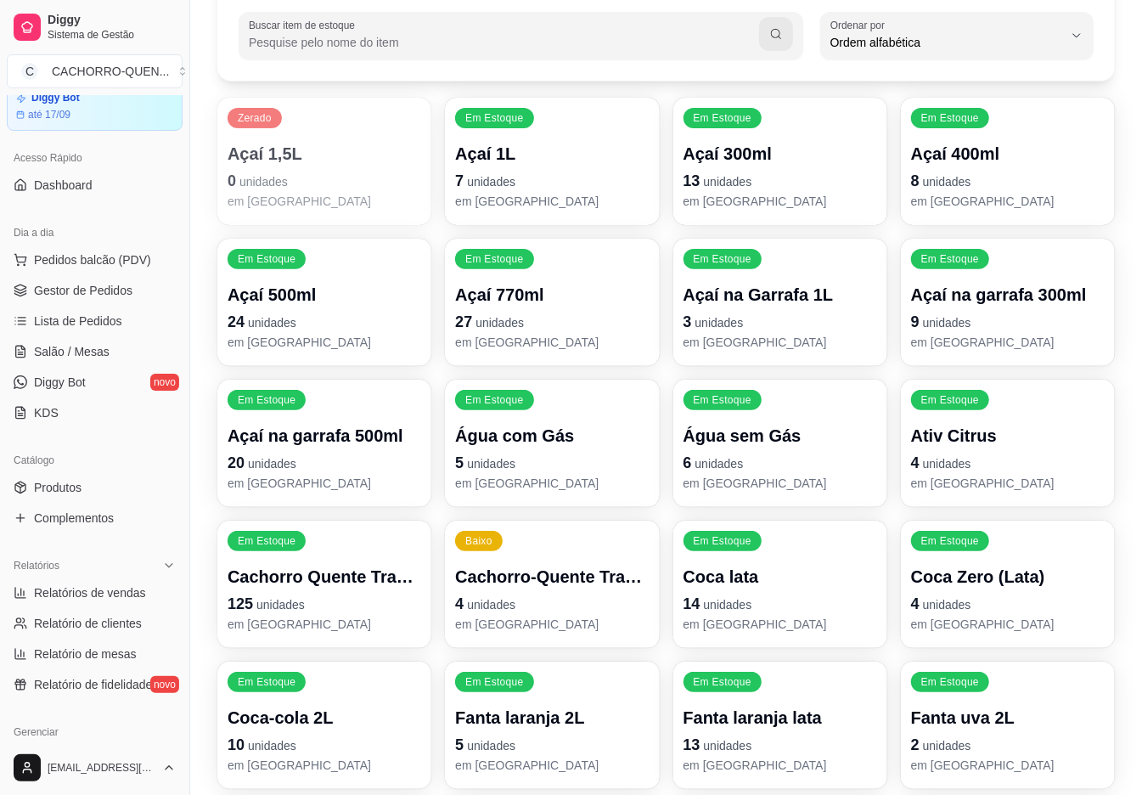
scroll to position [0, 0]
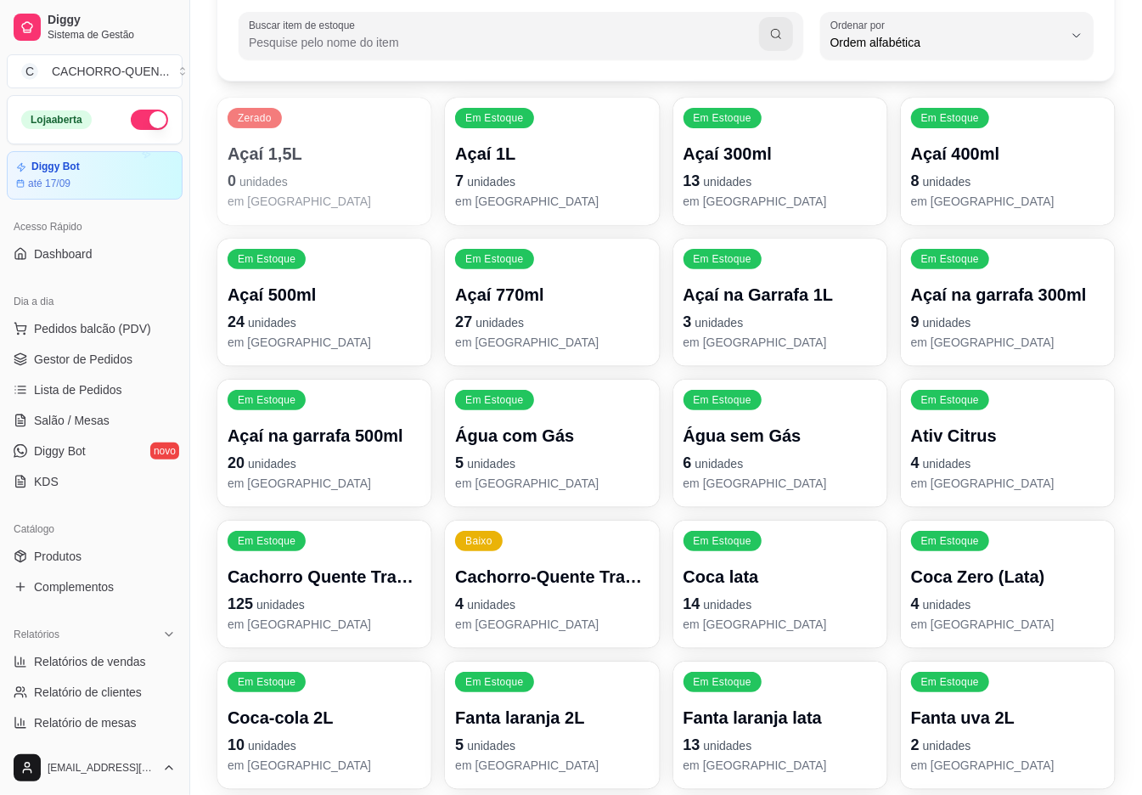
click at [39, 290] on div "Dia a dia" at bounding box center [95, 301] width 176 height 27
click at [102, 328] on span "Pedidos balcão (PDV)" at bounding box center [92, 328] width 117 height 17
click at [102, 362] on span "Gestor de Pedidos" at bounding box center [83, 359] width 99 height 17
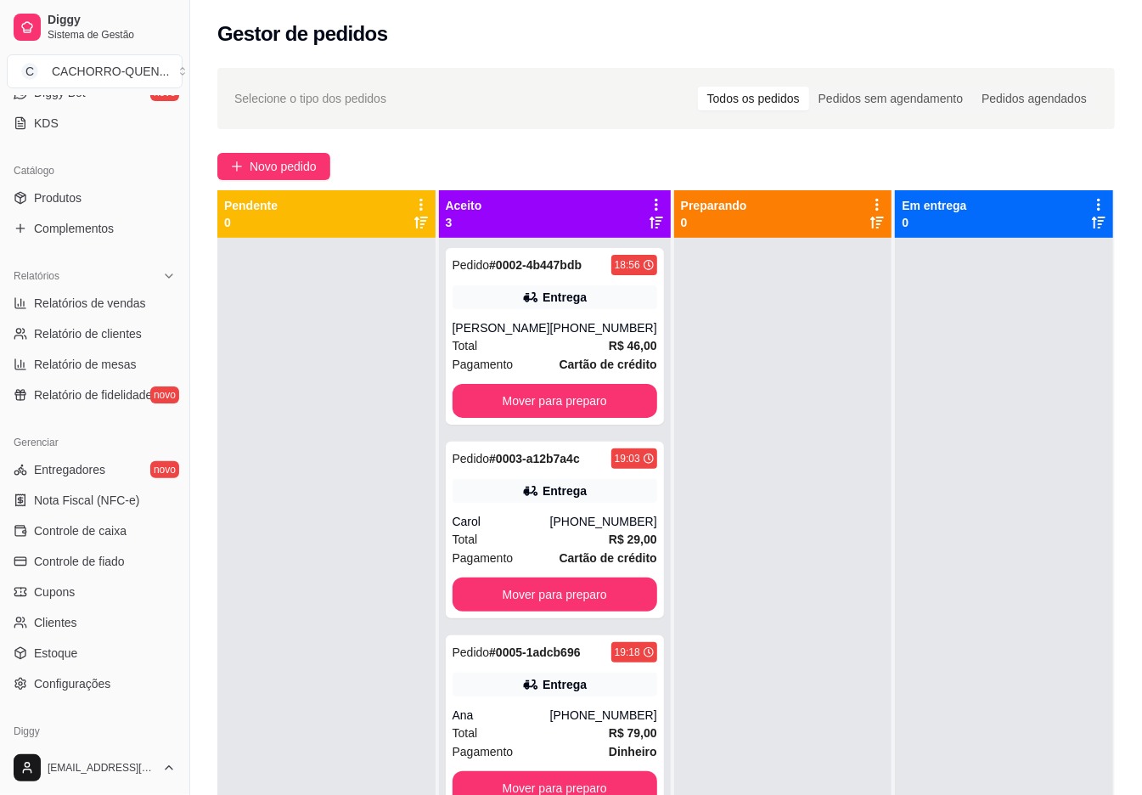
scroll to position [428, 0]
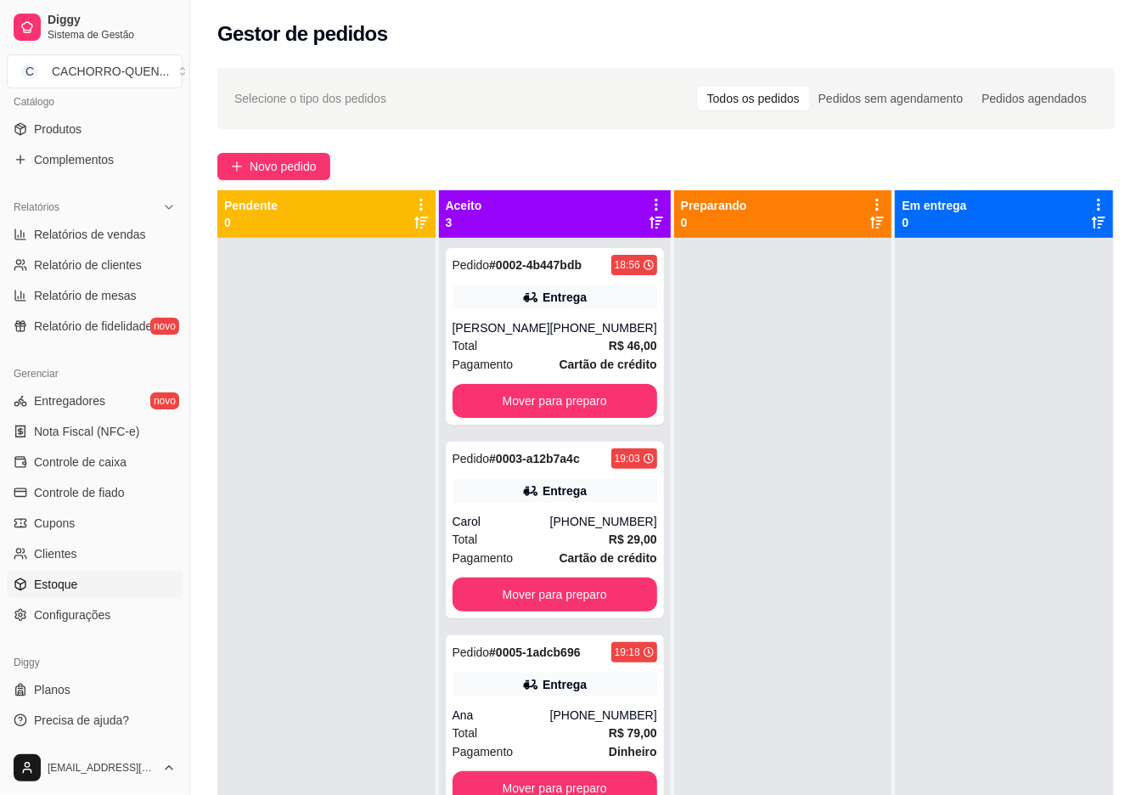
click at [114, 589] on link "Estoque" at bounding box center [95, 584] width 176 height 27
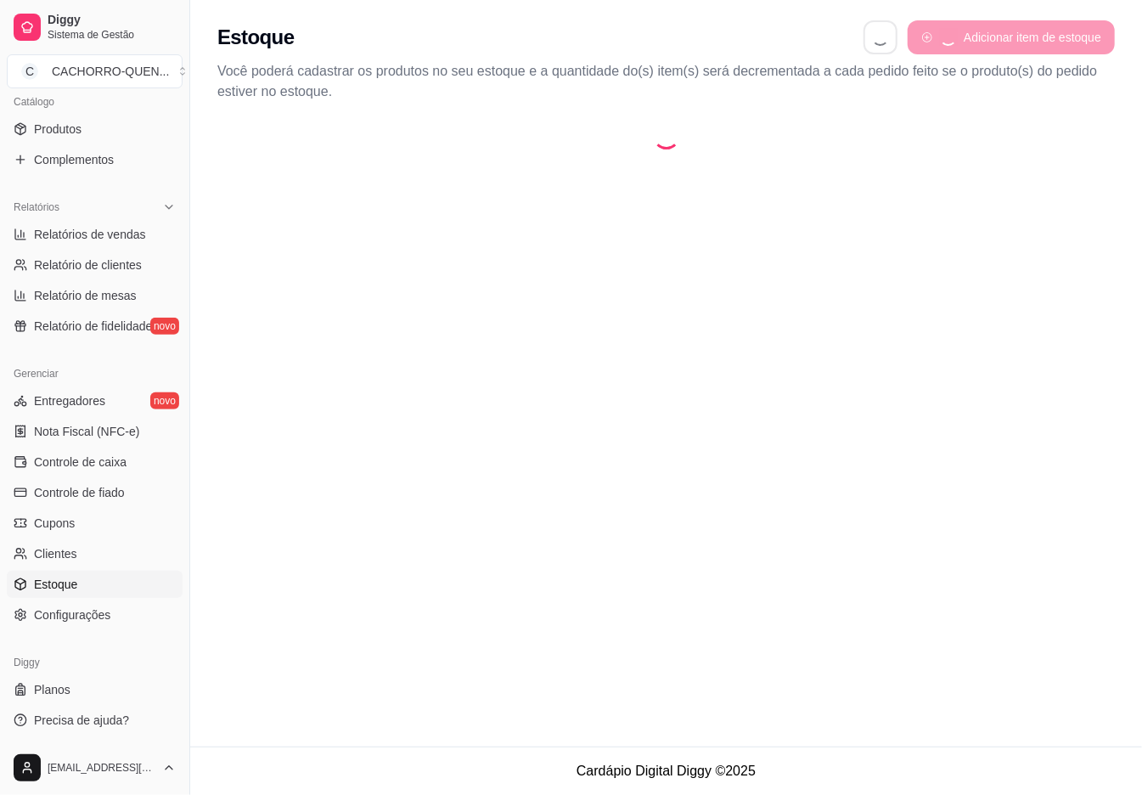
select select "QUANTITY_ORDER"
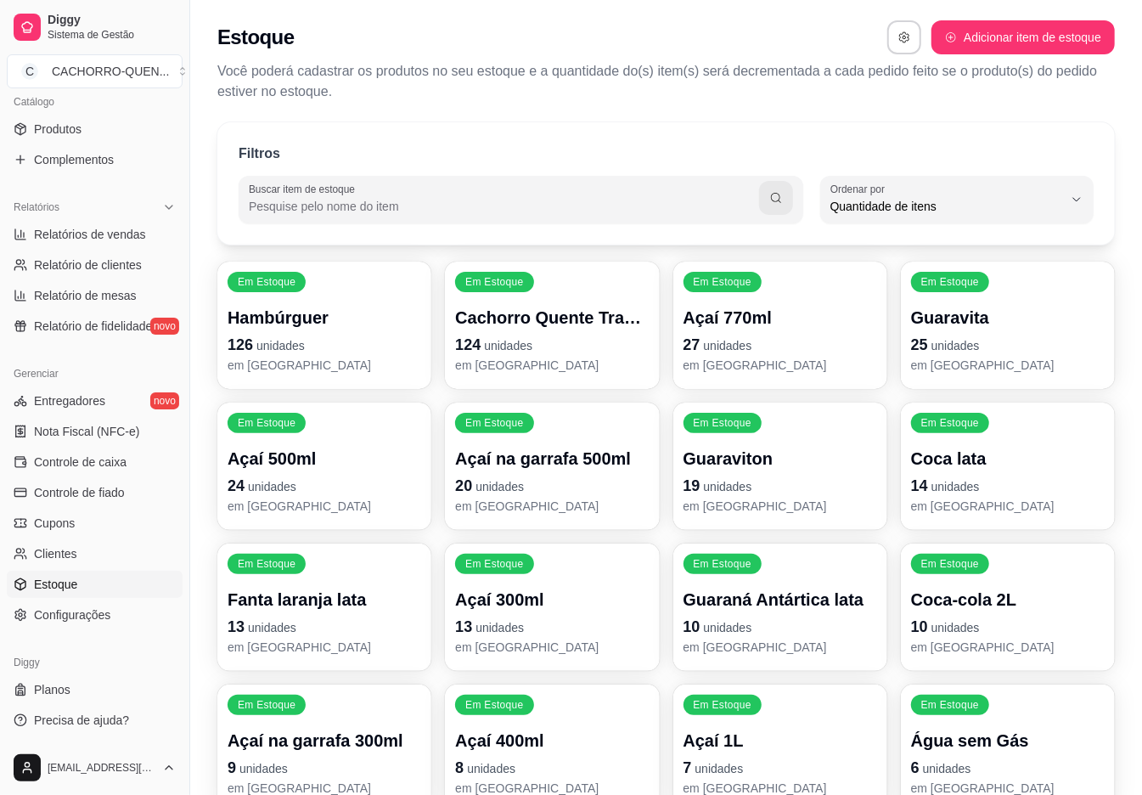
scroll to position [15, 0]
click at [1022, 200] on span "Quantidade de itens" at bounding box center [947, 206] width 233 height 17
click at [959, 241] on span "Ordem alfabética" at bounding box center [949, 247] width 220 height 16
type input "ALPHABETICAL_ORDER"
select select "ALPHABETICAL_ORDER"
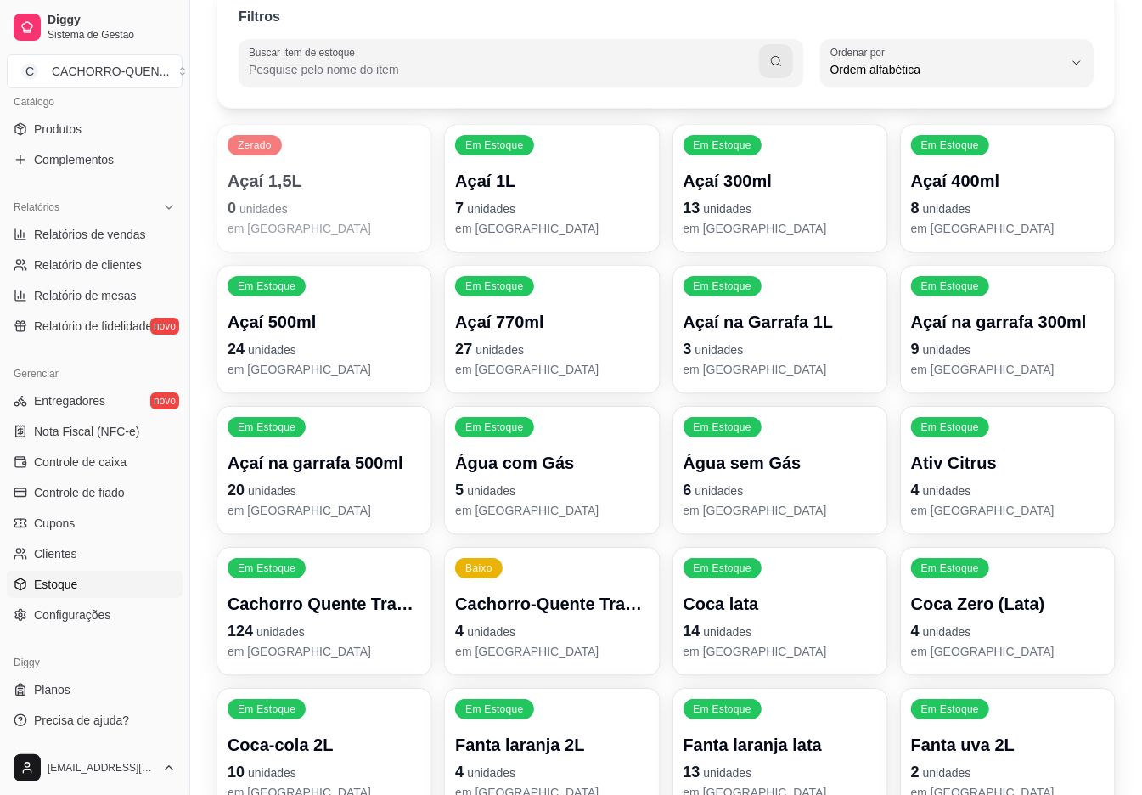
scroll to position [138, 0]
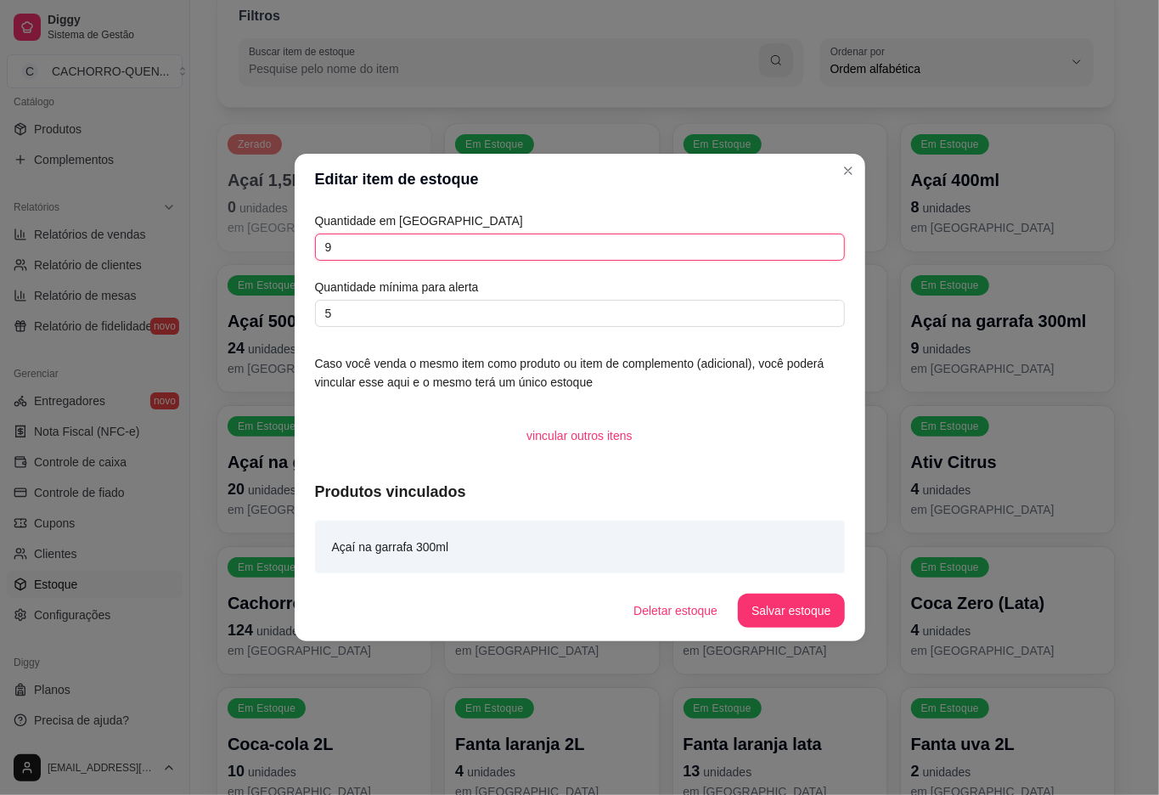
click at [585, 250] on input "9" at bounding box center [580, 247] width 530 height 27
type input "15"
click at [823, 625] on button "Salvar estoque" at bounding box center [791, 611] width 106 height 34
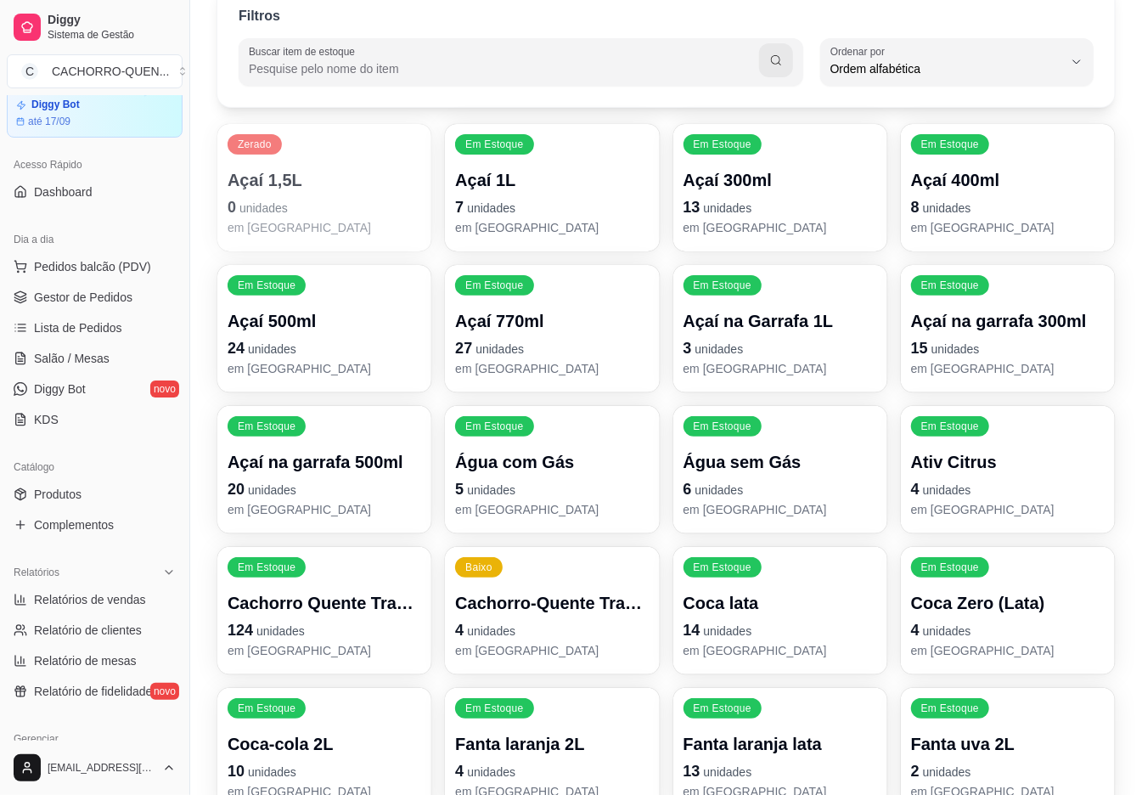
scroll to position [0, 0]
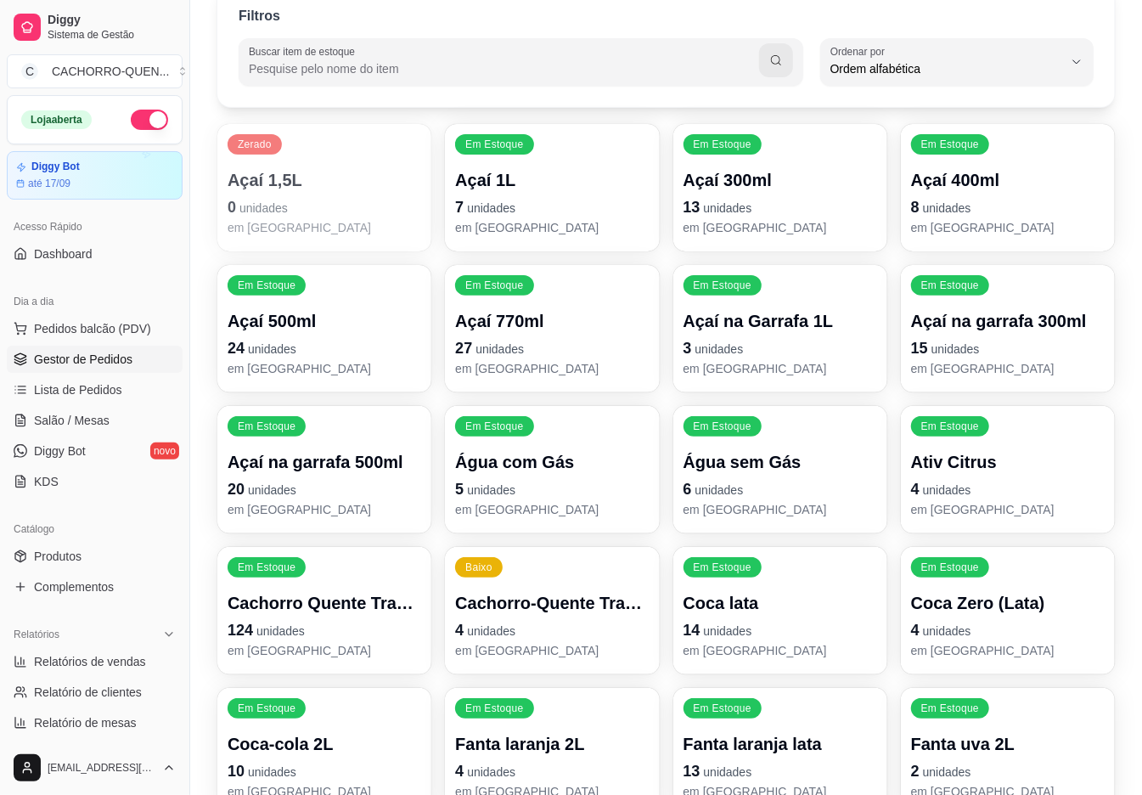
click at [122, 364] on span "Gestor de Pedidos" at bounding box center [83, 359] width 99 height 17
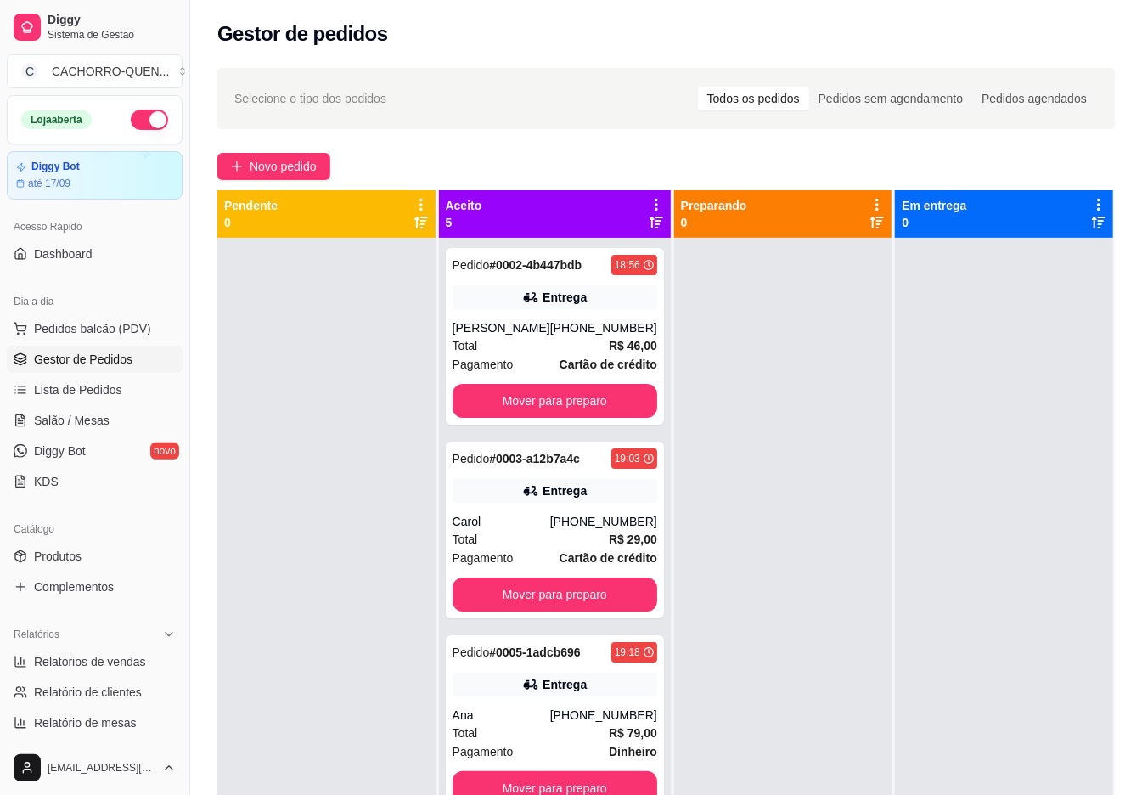
click at [544, 418] on button "Mover para preparo" at bounding box center [555, 401] width 205 height 34
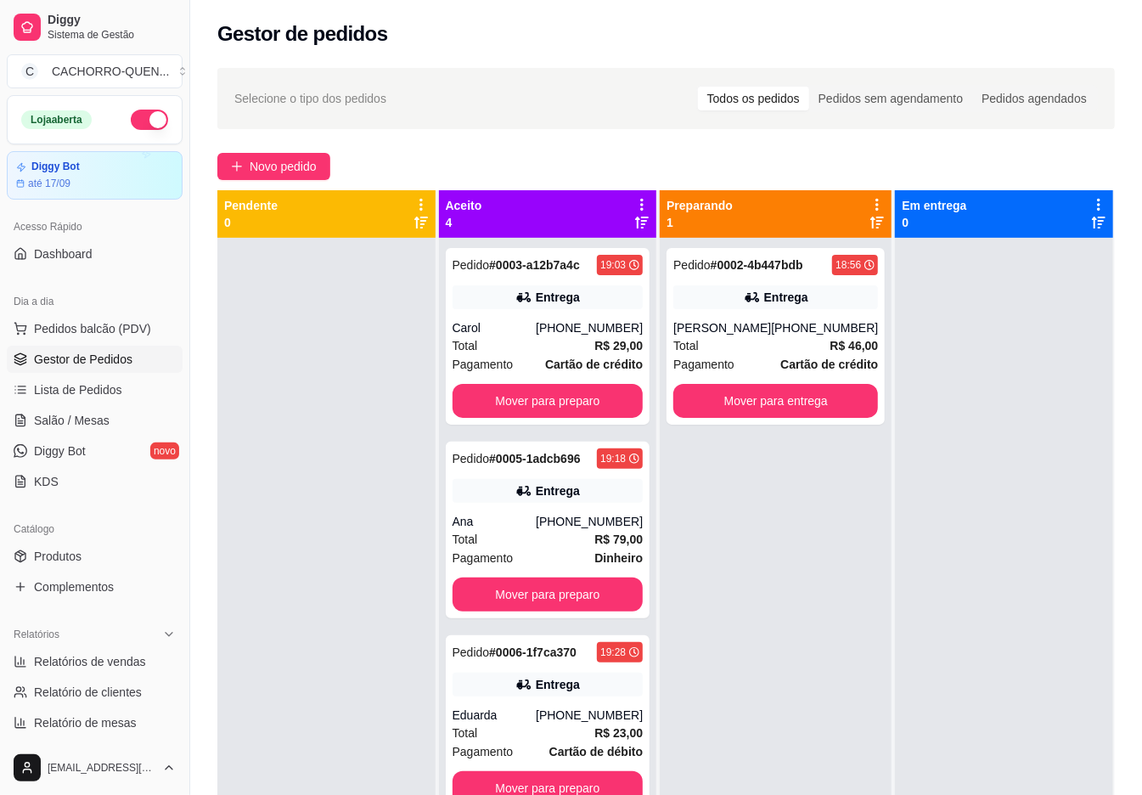
click at [533, 418] on button "Mover para preparo" at bounding box center [548, 401] width 191 height 34
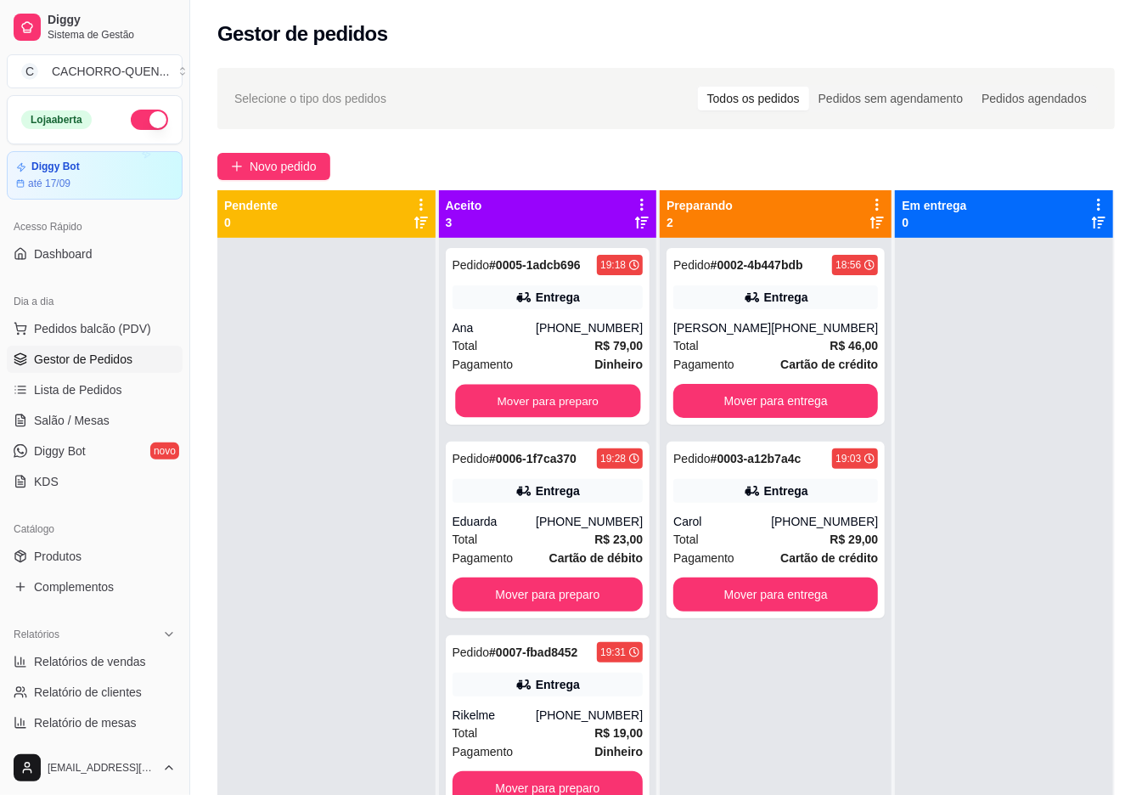
click at [554, 397] on button "Mover para preparo" at bounding box center [547, 401] width 185 height 33
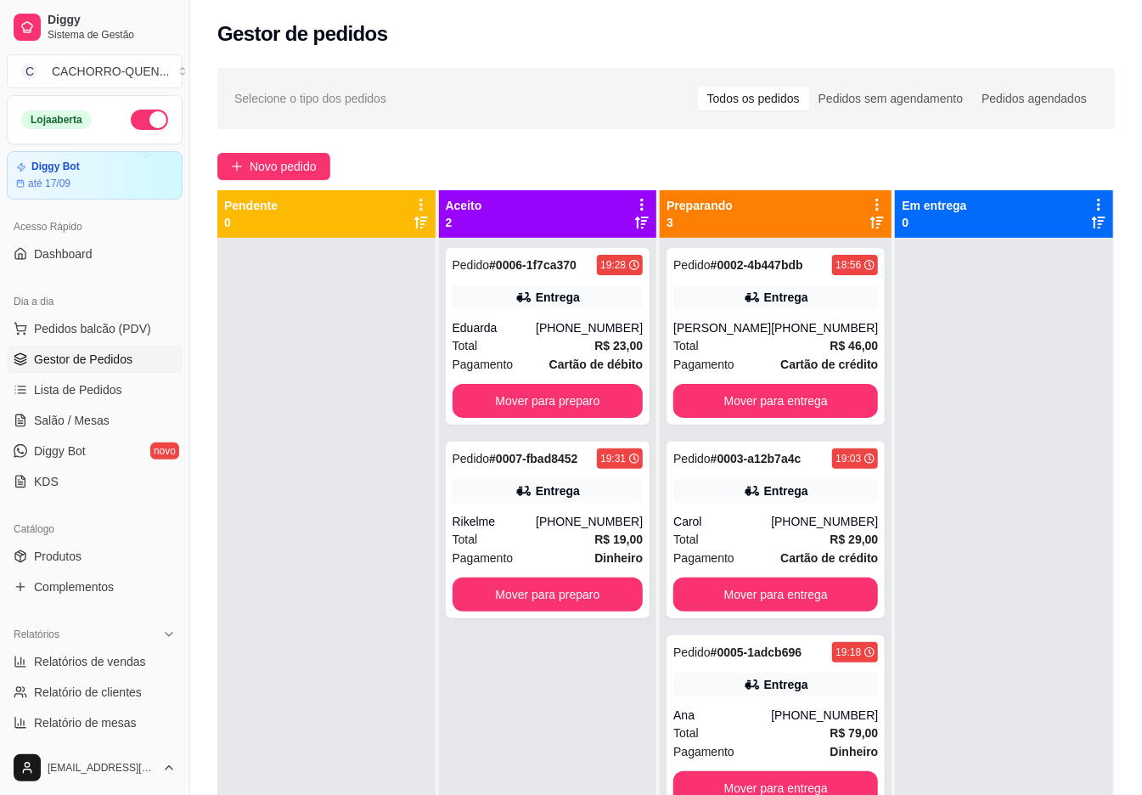
click at [589, 401] on button "Mover para preparo" at bounding box center [548, 401] width 191 height 34
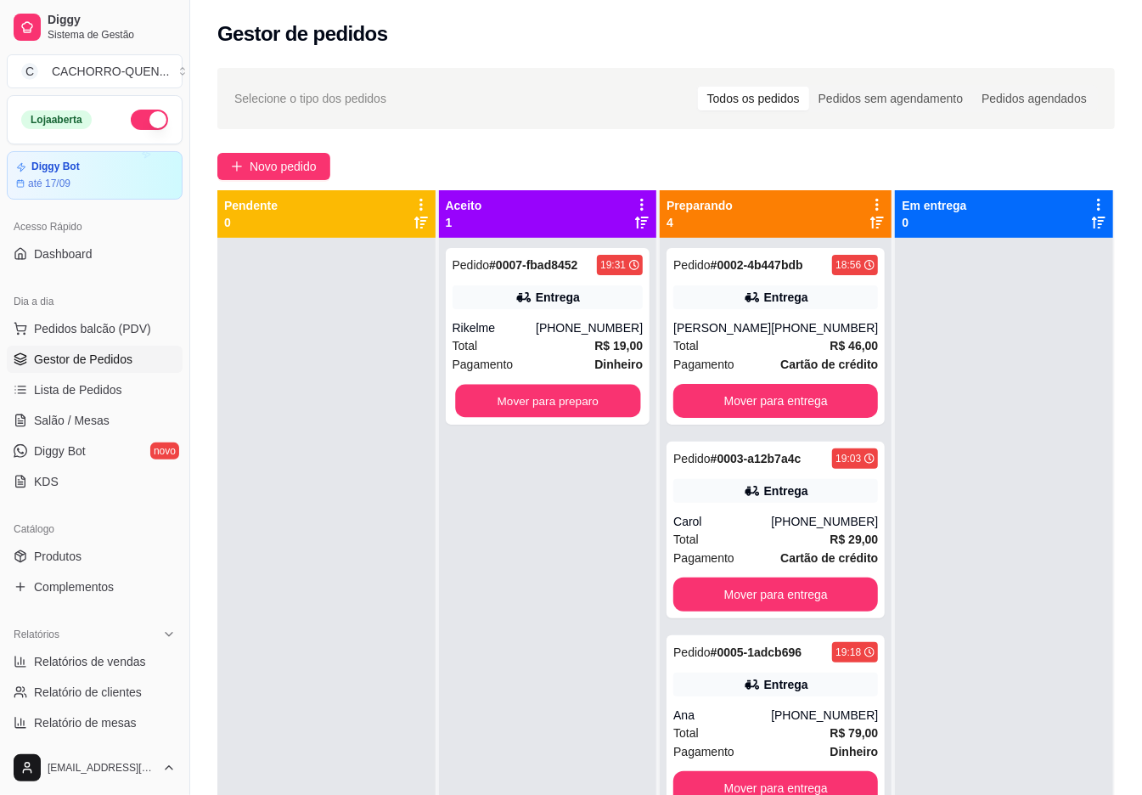
click at [550, 402] on button "Mover para preparo" at bounding box center [547, 401] width 185 height 33
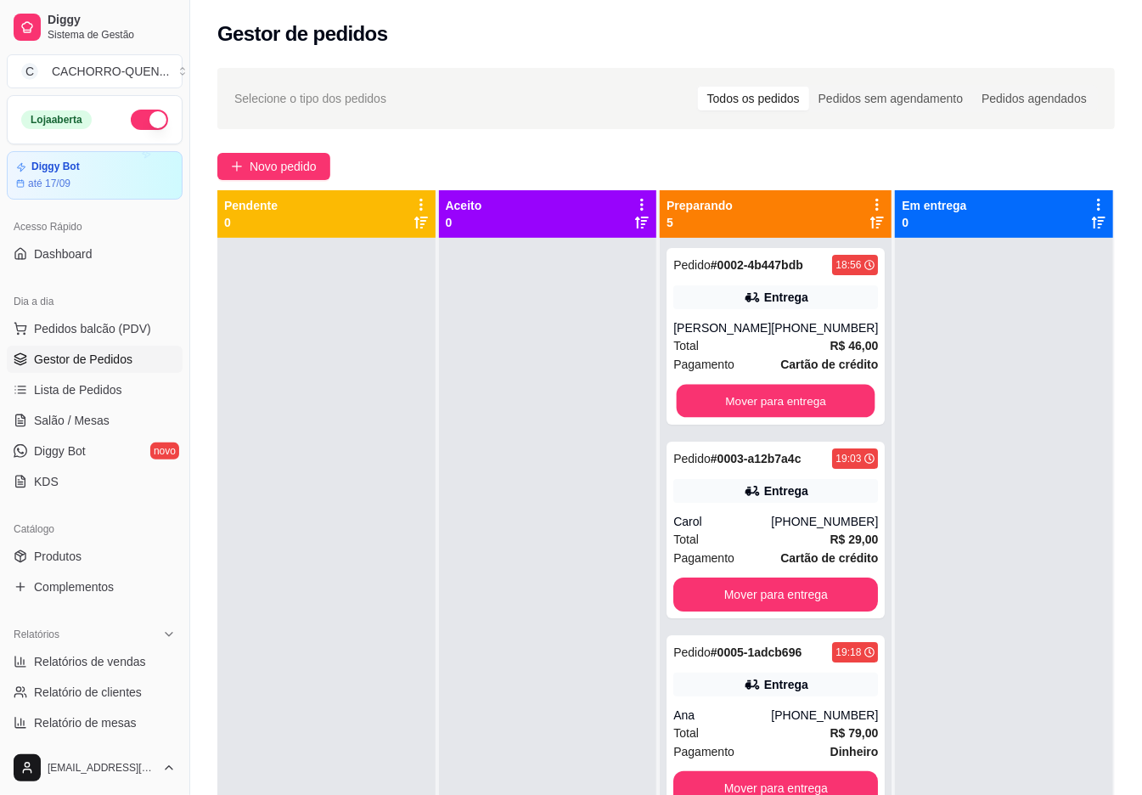
click at [752, 418] on button "Mover para entrega" at bounding box center [776, 401] width 199 height 33
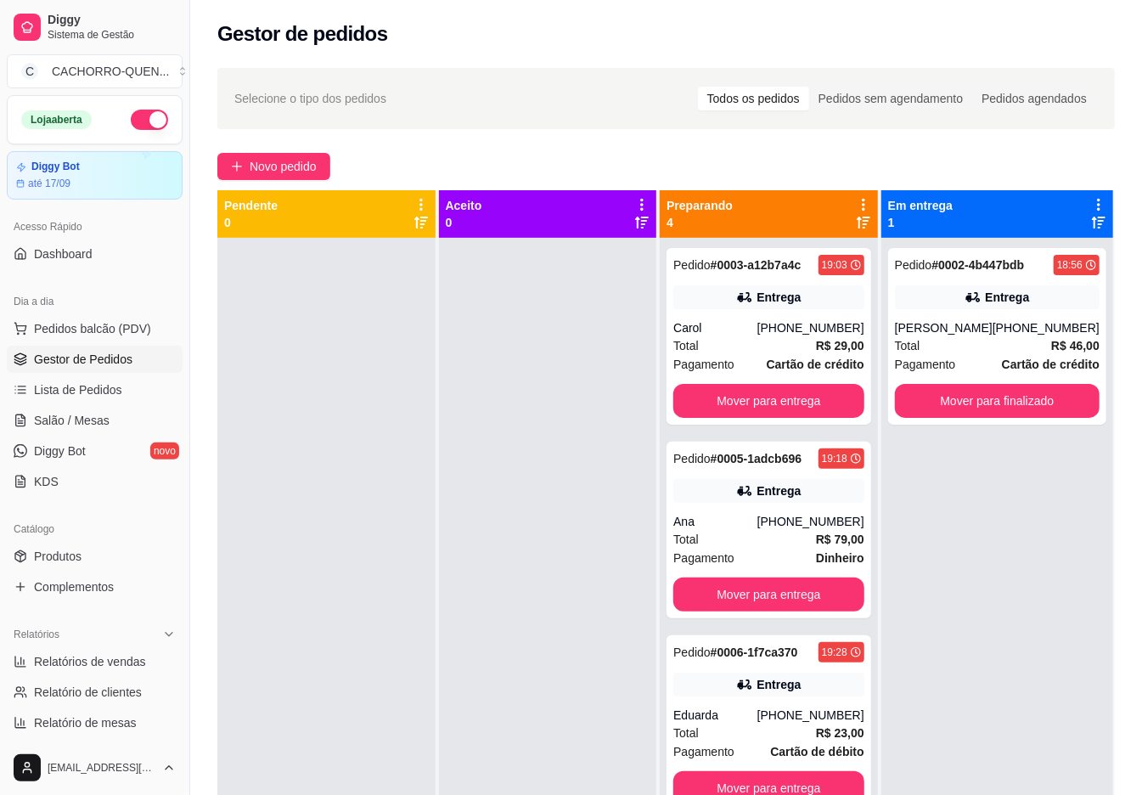
click at [771, 418] on button "Mover para entrega" at bounding box center [768, 401] width 191 height 34
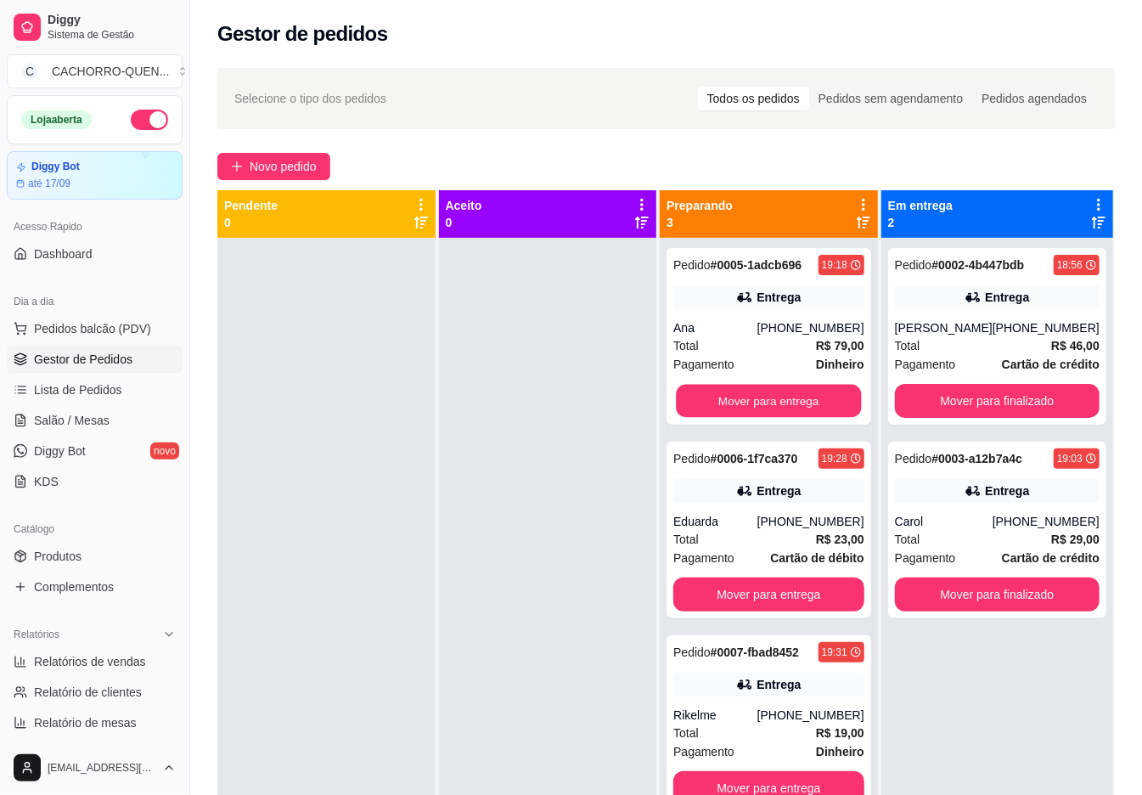
click at [769, 401] on button "Mover para entrega" at bounding box center [769, 401] width 185 height 33
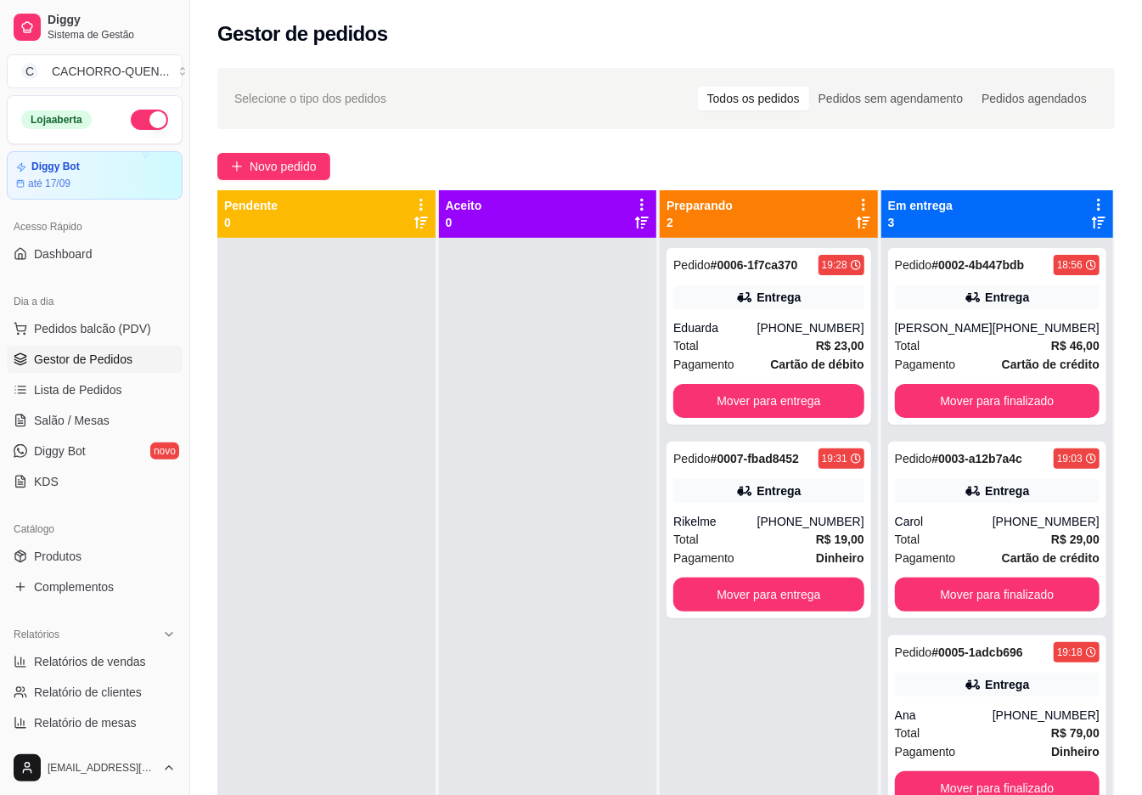
click at [780, 395] on button "Mover para entrega" at bounding box center [768, 401] width 191 height 34
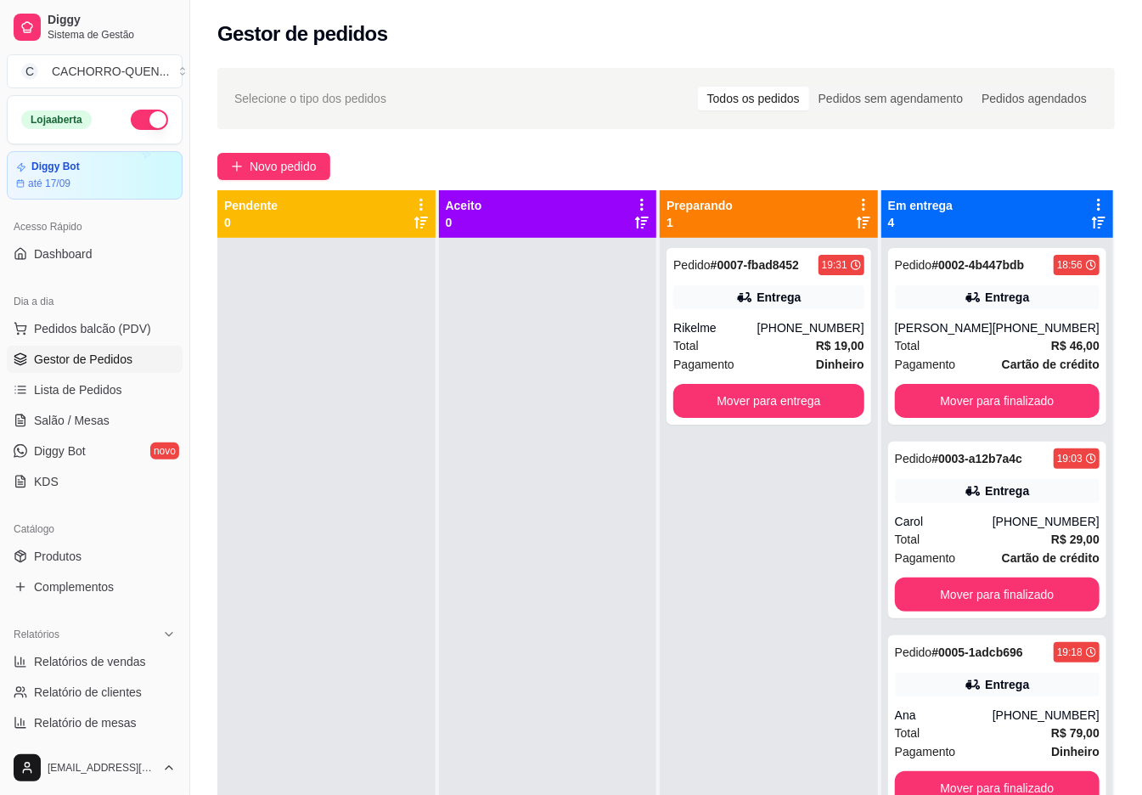
click at [786, 403] on button "Mover para entrega" at bounding box center [768, 401] width 191 height 34
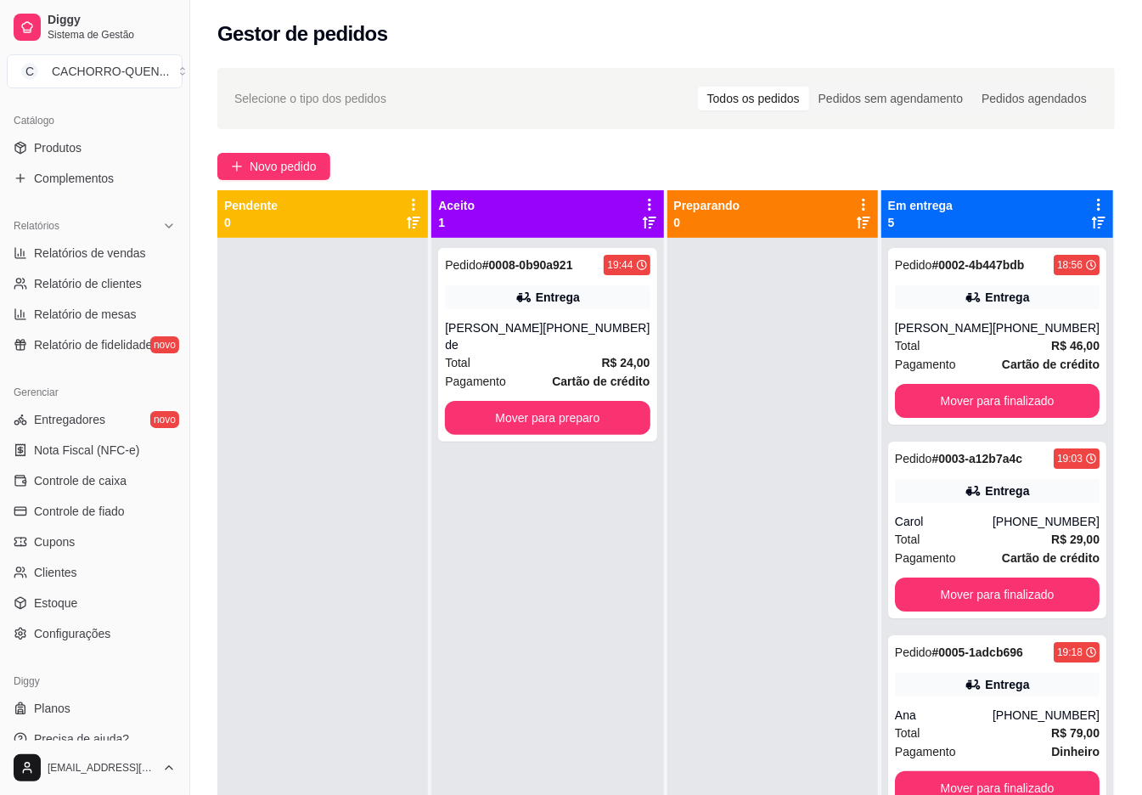
scroll to position [405, 0]
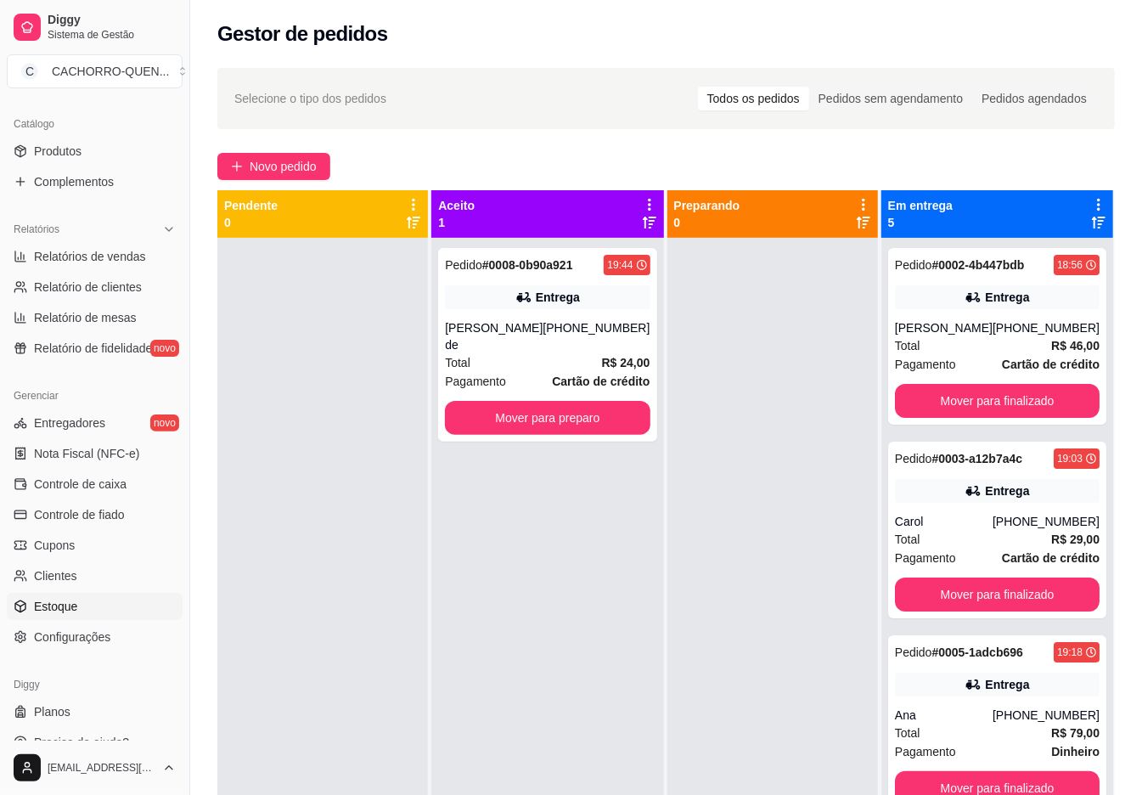
click at [112, 608] on link "Estoque" at bounding box center [95, 606] width 176 height 27
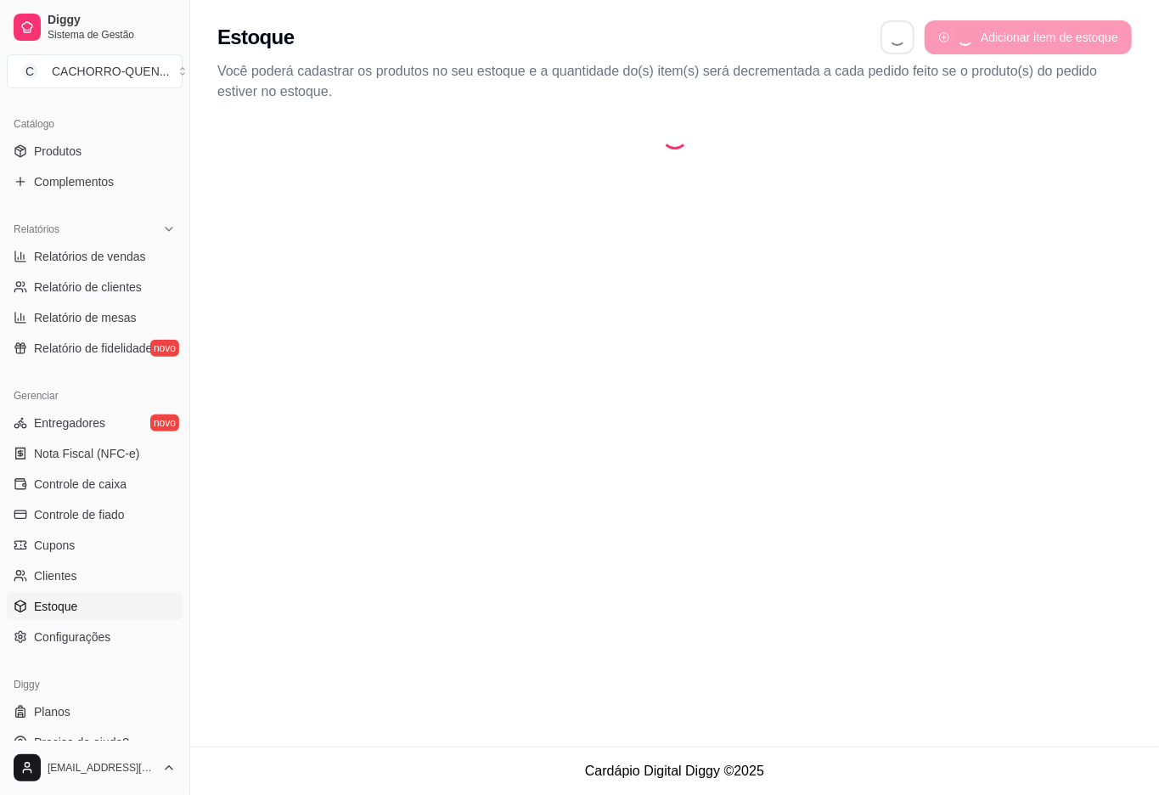
select select "QUANTITY_ORDER"
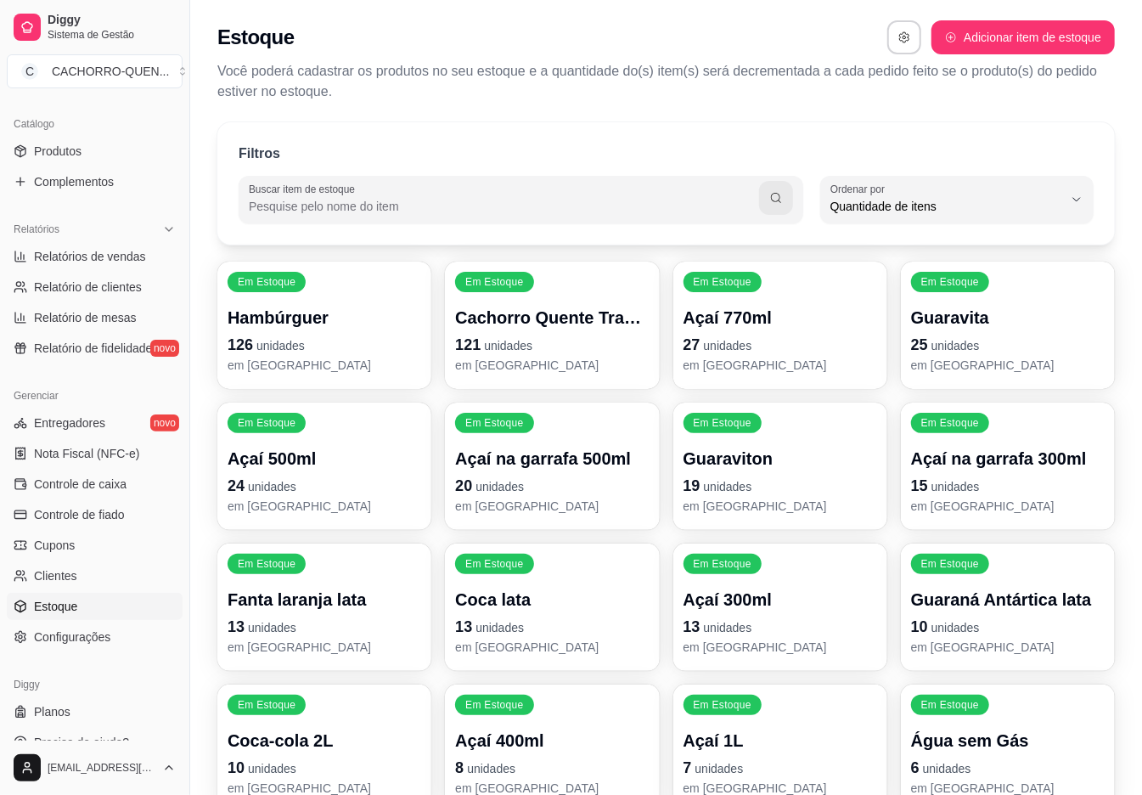
scroll to position [15, 0]
click at [983, 209] on span "Quantidade de itens" at bounding box center [947, 206] width 233 height 17
click at [985, 255] on span "Ordem alfabética" at bounding box center [949, 247] width 220 height 16
type input "ALPHABETICAL_ORDER"
select select "ALPHABETICAL_ORDER"
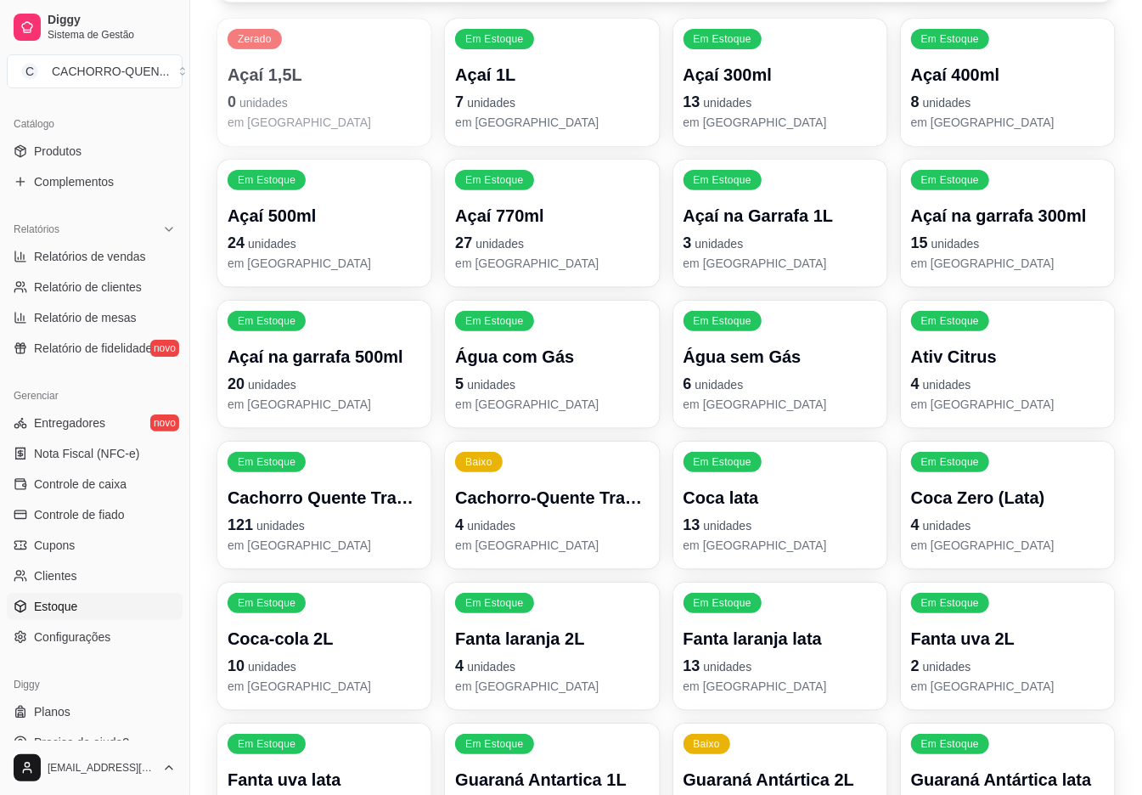
scroll to position [249, 0]
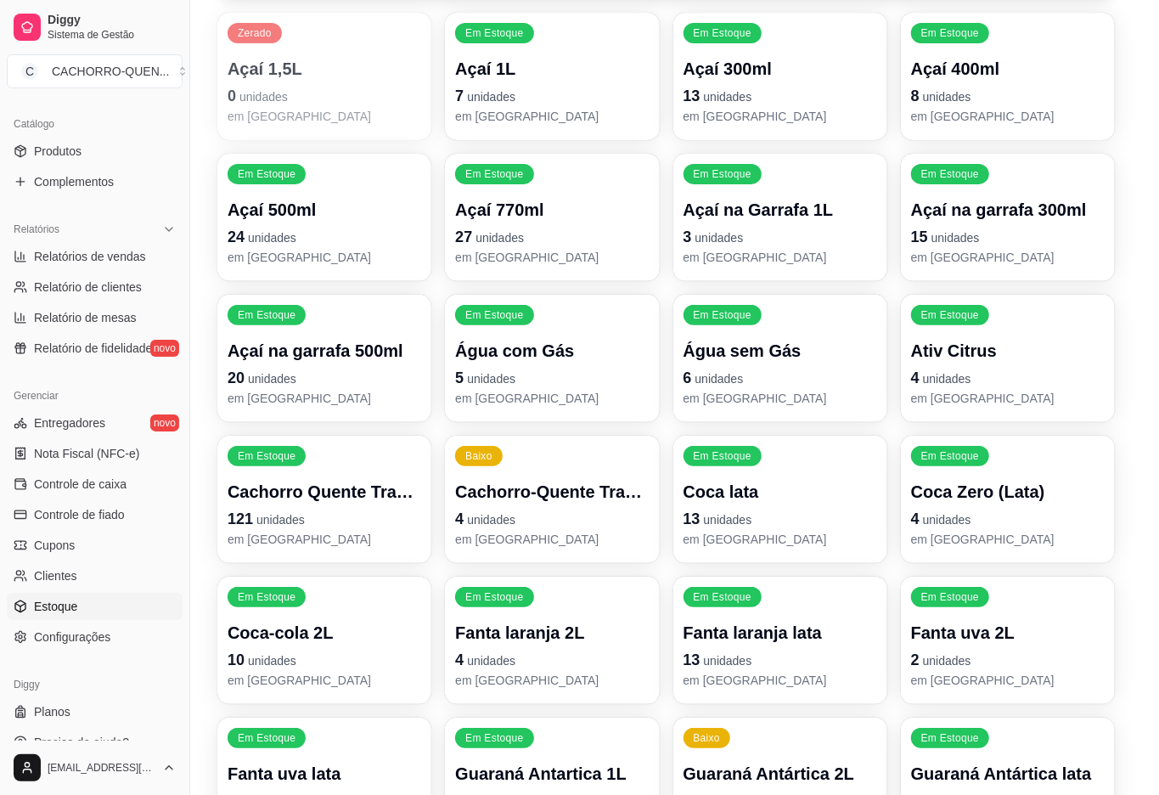
click at [496, 245] on input "10" at bounding box center [580, 247] width 530 height 27
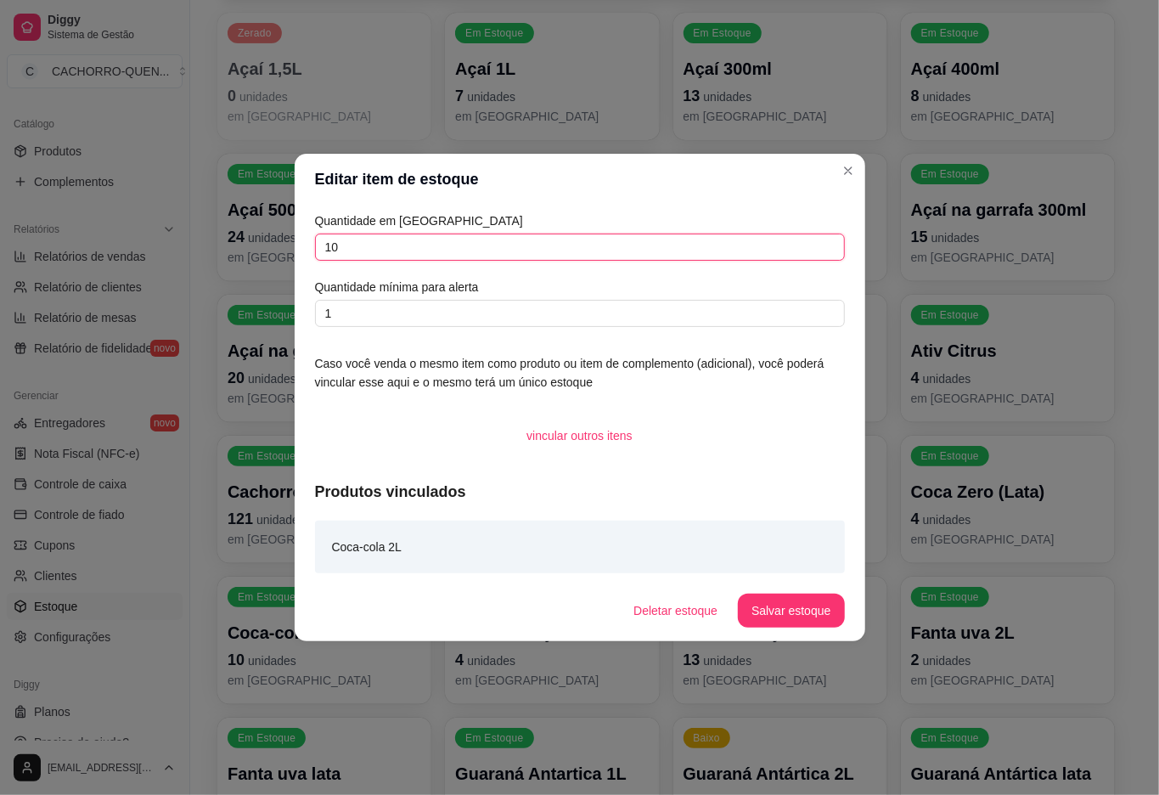
type input "1"
type input "9"
click at [820, 611] on button "Salvar estoque" at bounding box center [791, 611] width 106 height 34
click at [1132, 589] on div "Filtros Buscar item de estoque ALPHABETICAL_ORDER Ordenar por Ordem alfabética …" at bounding box center [666, 434] width 952 height 1143
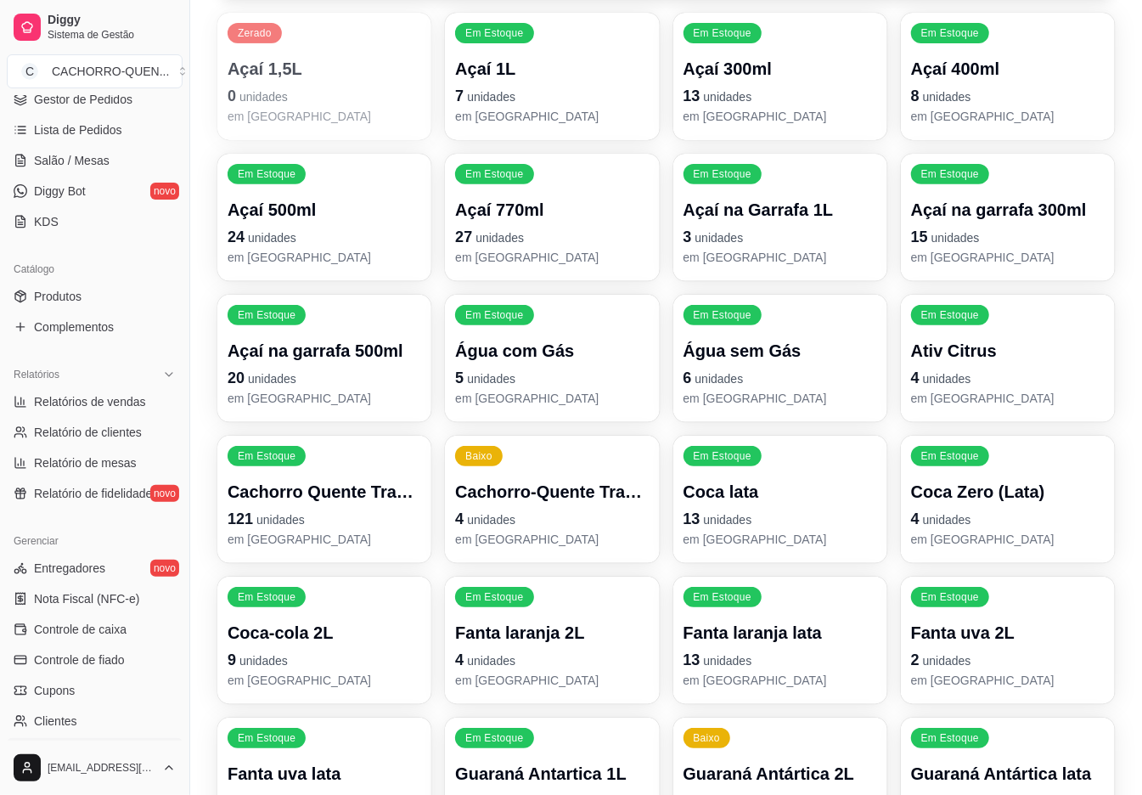
scroll to position [0, 0]
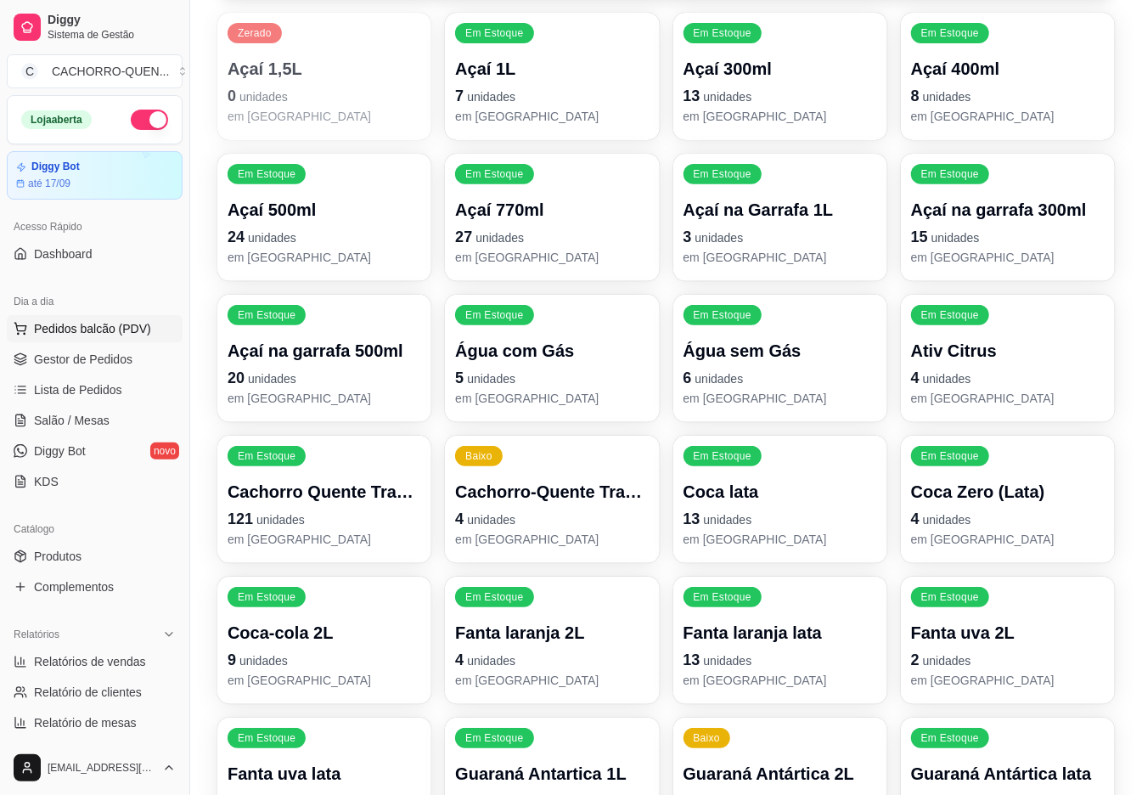
click at [71, 321] on span "Pedidos balcão (PDV)" at bounding box center [92, 328] width 117 height 17
click at [109, 360] on span "Gestor de Pedidos" at bounding box center [83, 359] width 99 height 17
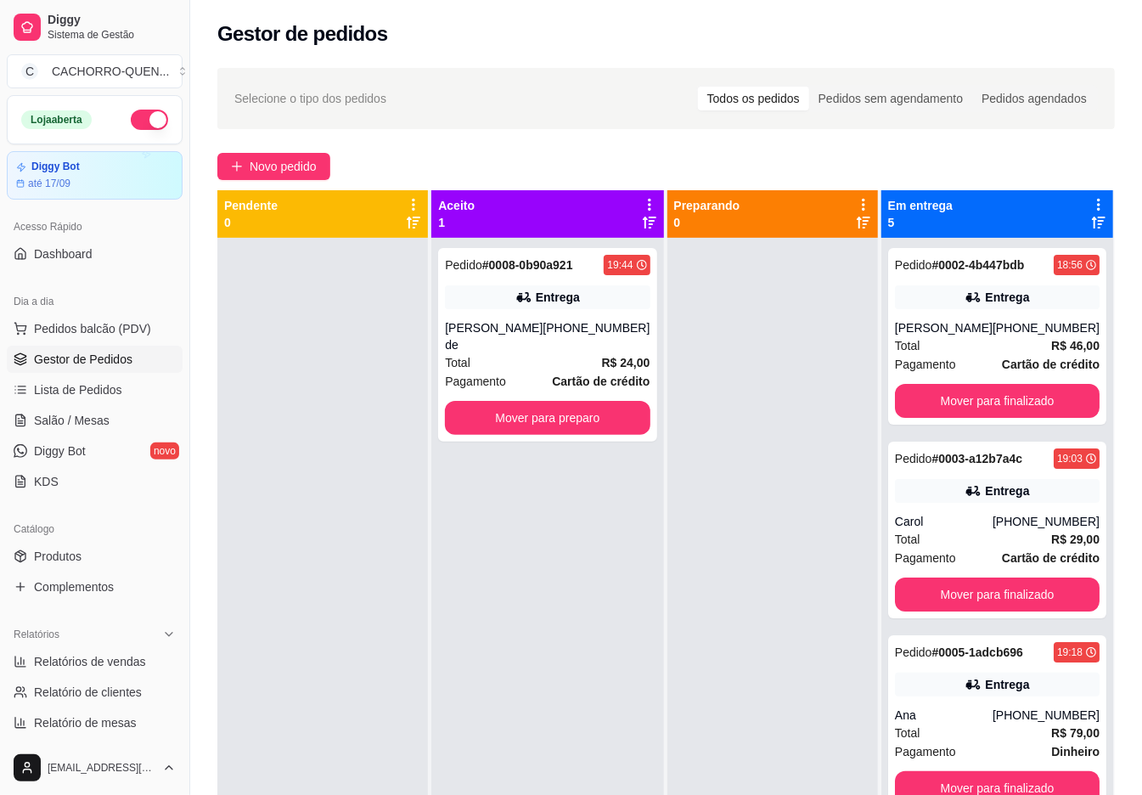
click at [564, 416] on button "Mover para preparo" at bounding box center [547, 418] width 205 height 34
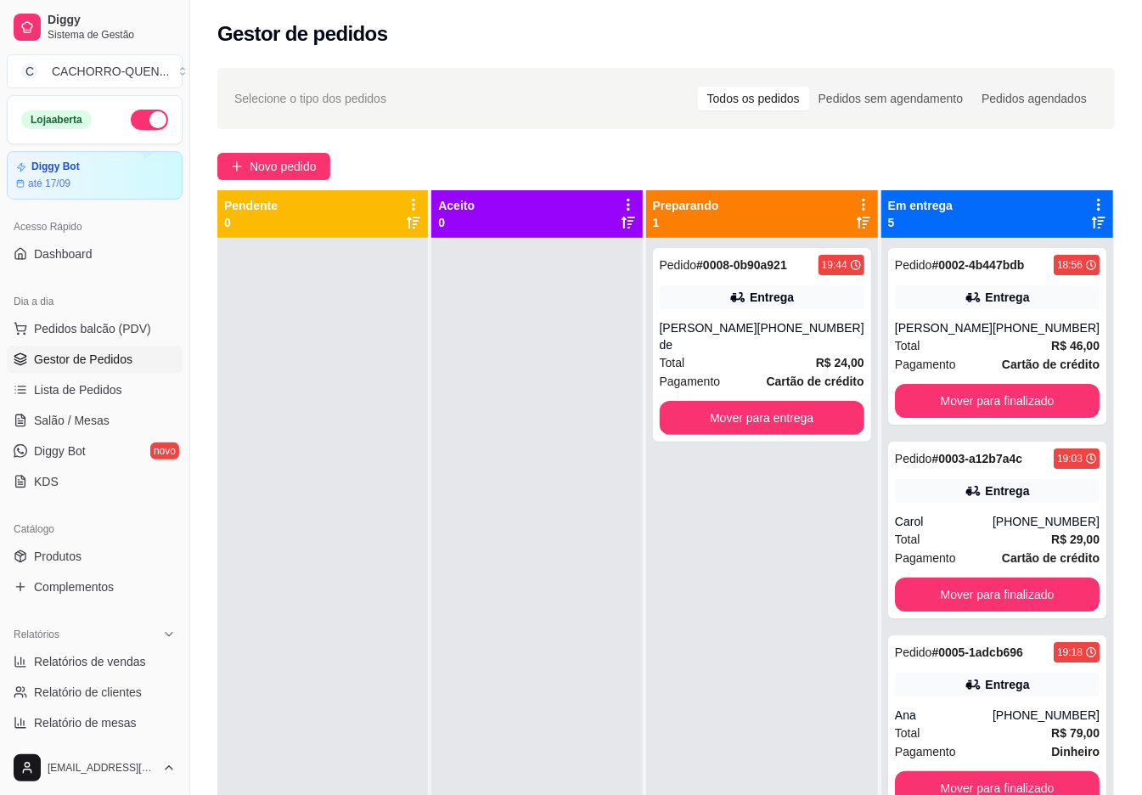
click at [771, 423] on button "Mover para entrega" at bounding box center [762, 418] width 205 height 34
click at [778, 413] on button "Mover para entrega" at bounding box center [761, 418] width 199 height 33
